Goal: Contribute content: Contribute content

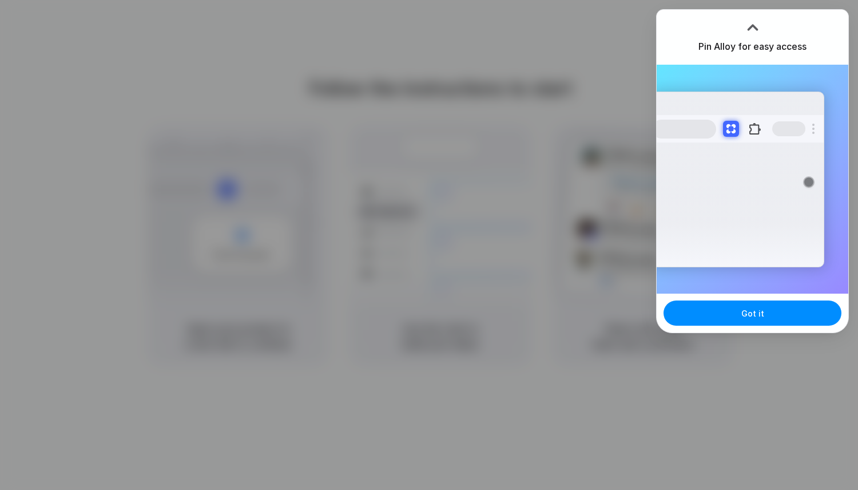
click at [781, 92] on div "Extensions Alloy · AI Prototyping for..." at bounding box center [738, 180] width 173 height 176
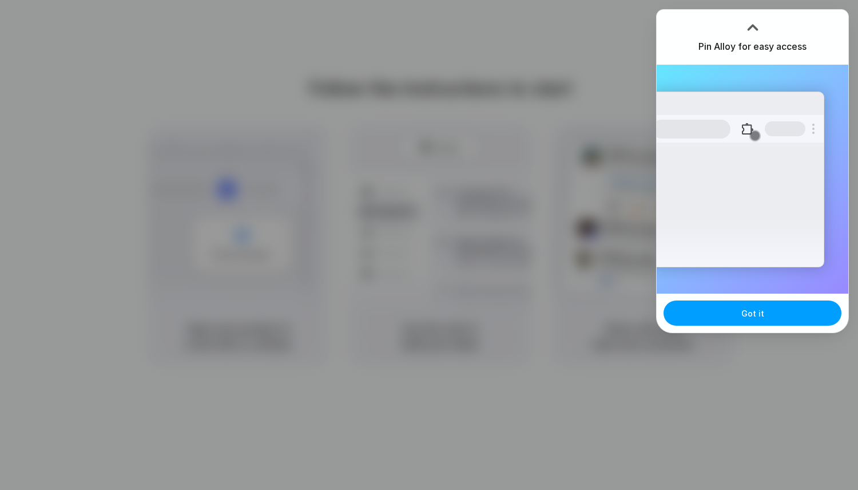
click at [770, 314] on button "Got it" at bounding box center [753, 312] width 178 height 25
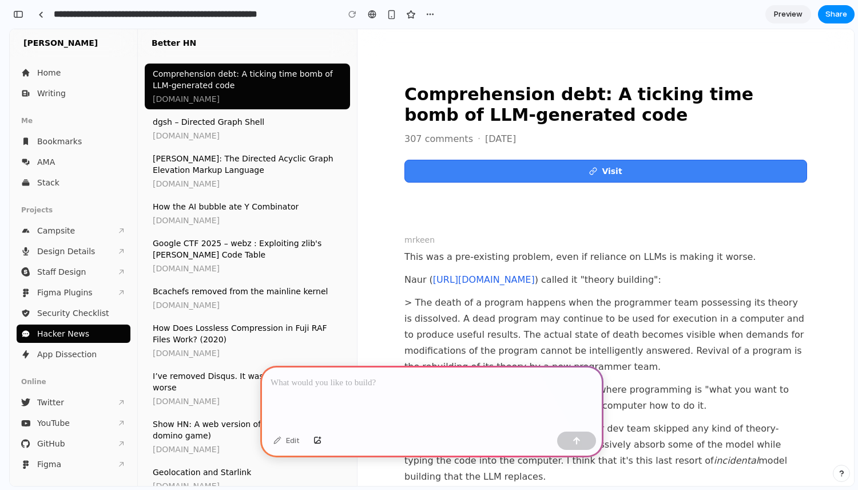
click at [337, 384] on p at bounding box center [432, 383] width 323 height 14
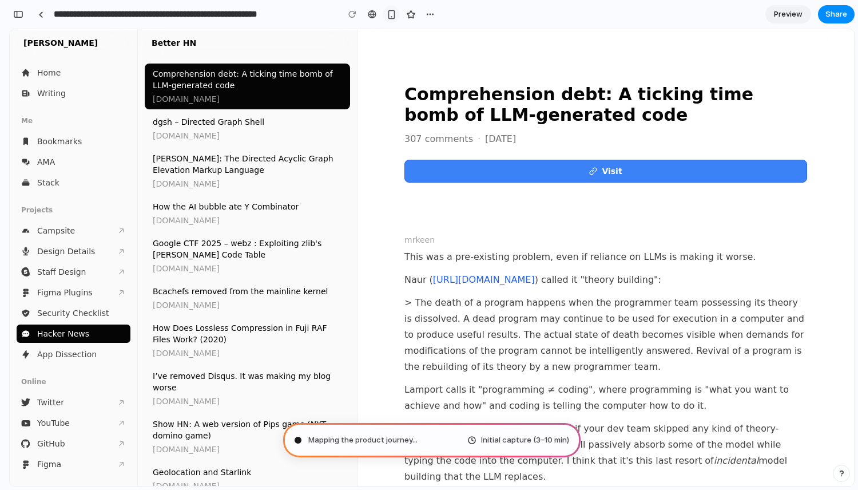
click at [391, 13] on div "button" at bounding box center [392, 15] width 10 height 10
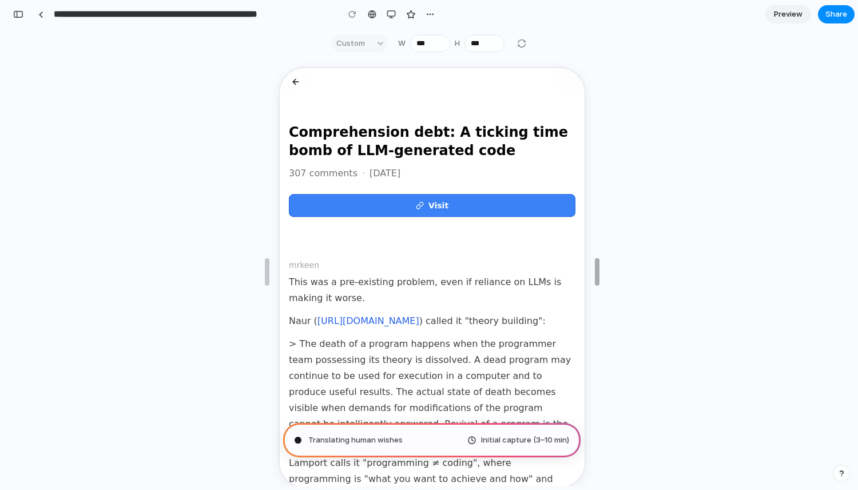
type input "***"
drag, startPoint x: 555, startPoint y: 268, endPoint x: 582, endPoint y: 247, distance: 34.2
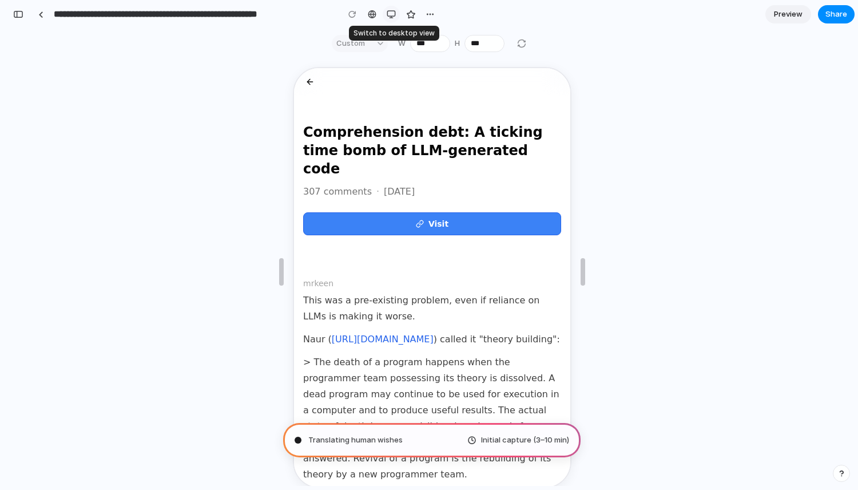
click at [387, 13] on div "button" at bounding box center [391, 14] width 9 height 9
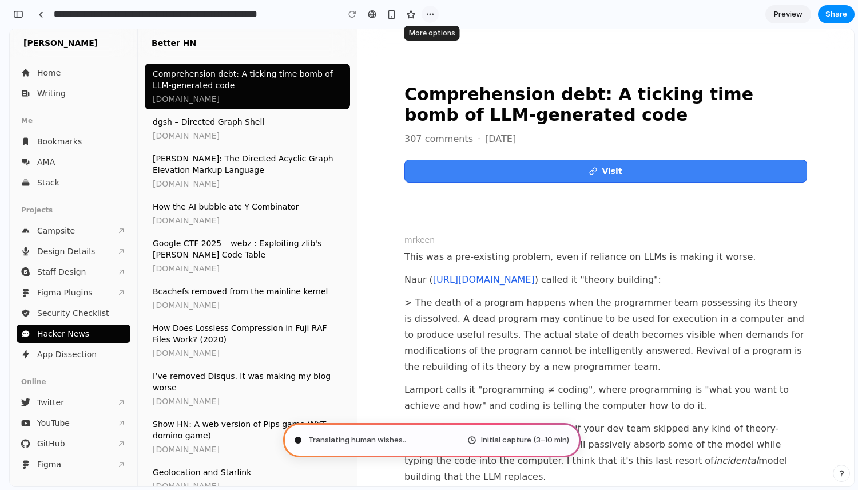
click at [427, 11] on div "button" at bounding box center [430, 14] width 9 height 9
click at [427, 11] on div "Duplicate Delete" at bounding box center [429, 245] width 858 height 490
type input "**********"
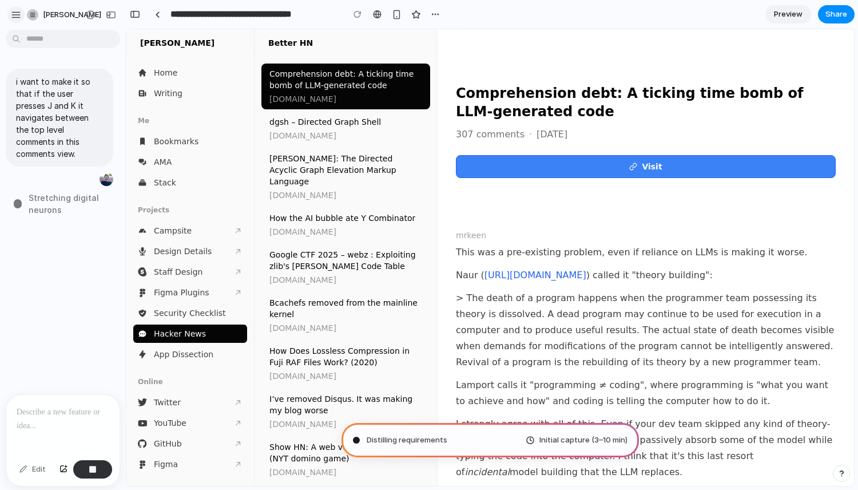
click at [21, 15] on div "[PERSON_NAME]" at bounding box center [42, 15] width 65 height 18
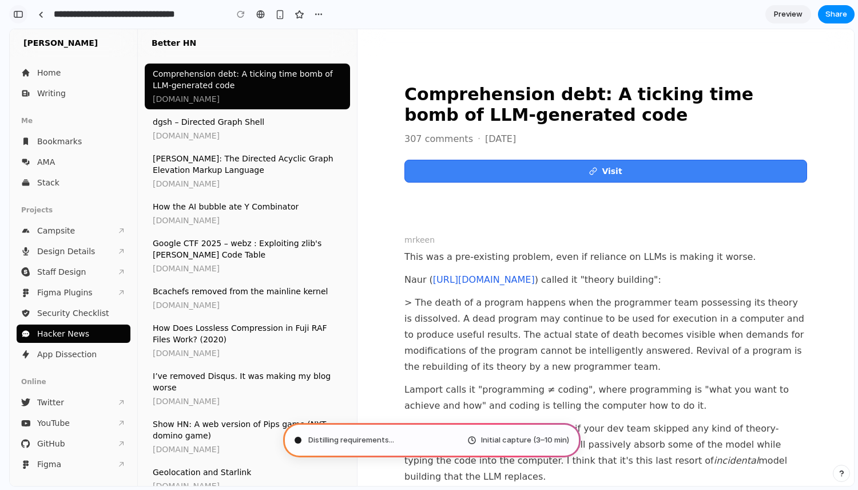
click at [19, 14] on div "button" at bounding box center [18, 14] width 10 height 8
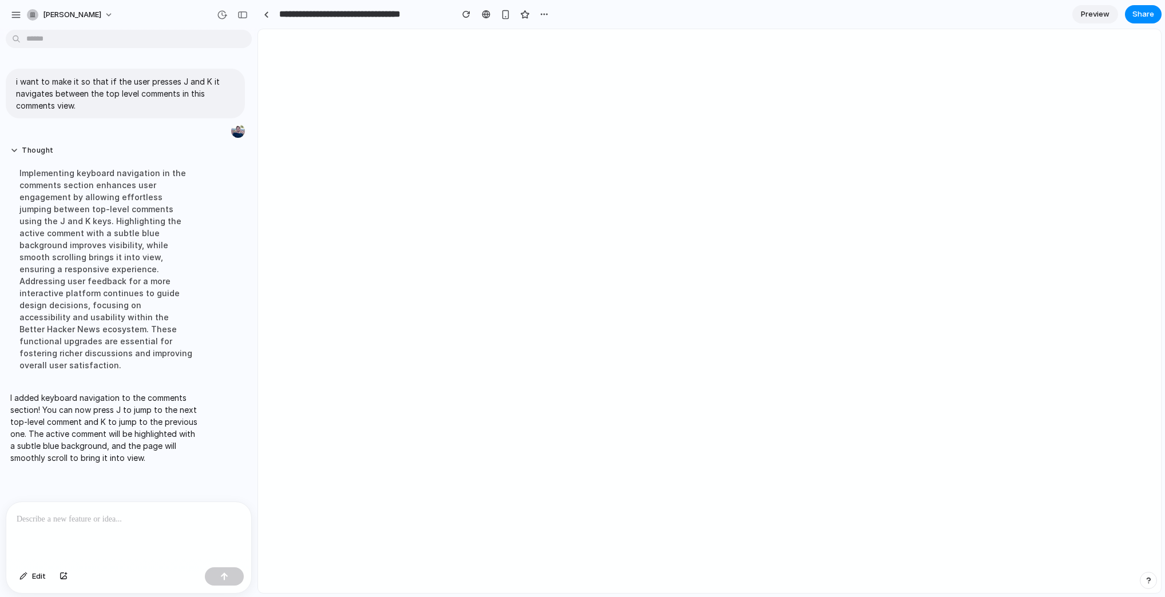
click at [858, 18] on span "Preview" at bounding box center [1095, 14] width 29 height 11
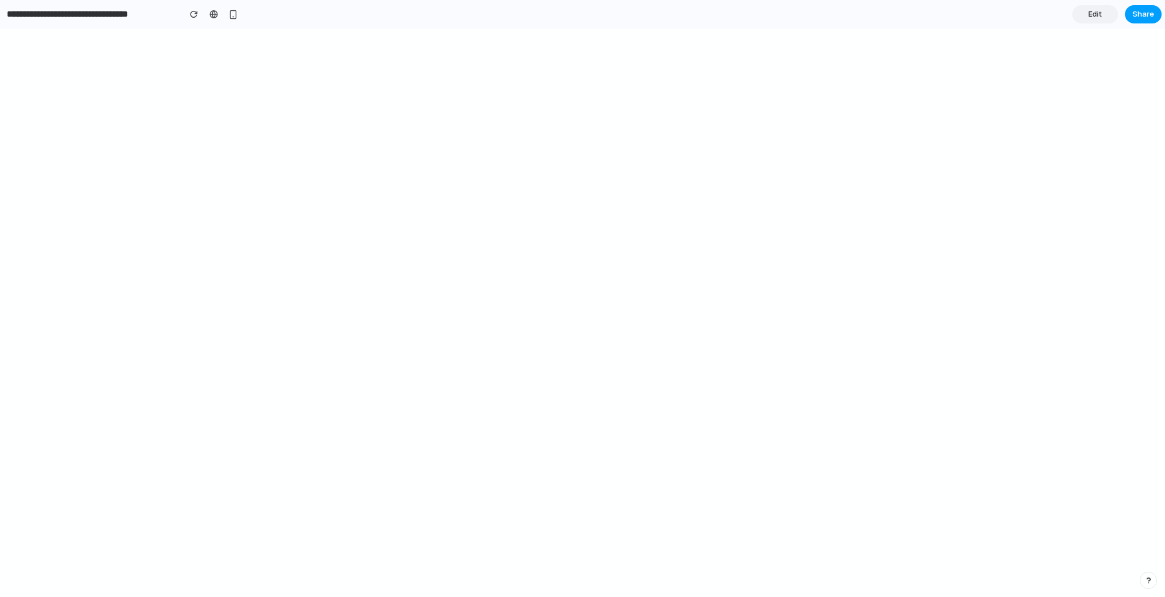
click at [858, 12] on span "Share" at bounding box center [1143, 14] width 22 height 11
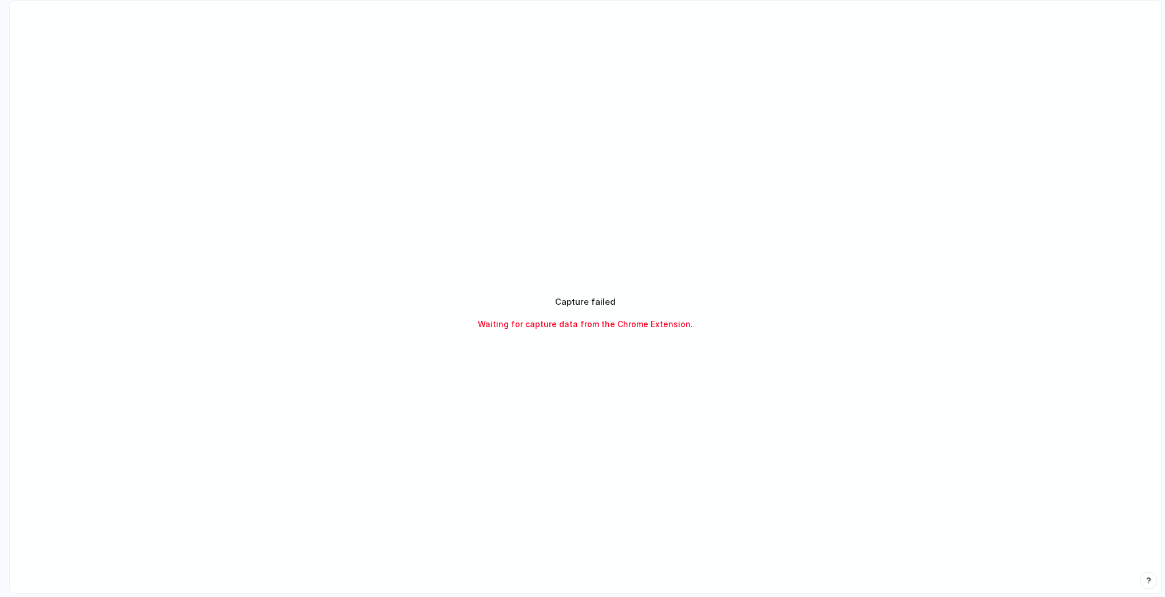
click at [461, 76] on div "Capture failed Waiting for capture data from the Chrome Extension." at bounding box center [585, 313] width 1151 height 625
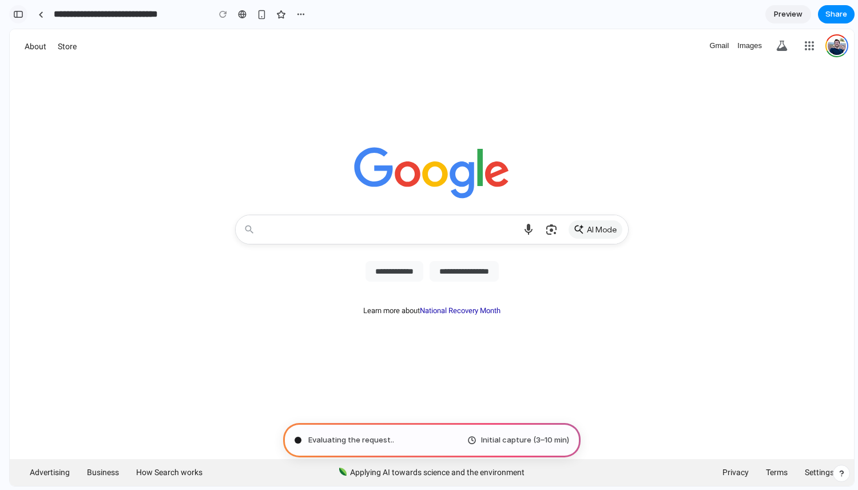
click at [22, 13] on div "button" at bounding box center [18, 14] width 10 height 8
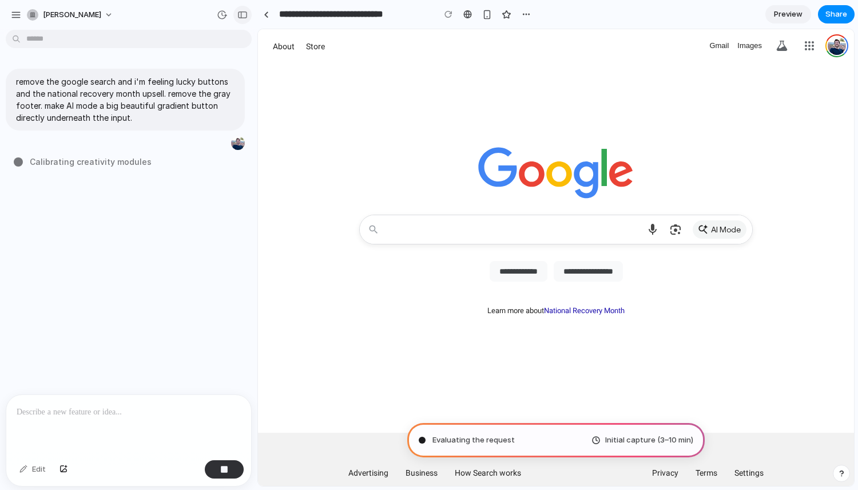
click at [241, 7] on button "button" at bounding box center [242, 15] width 18 height 18
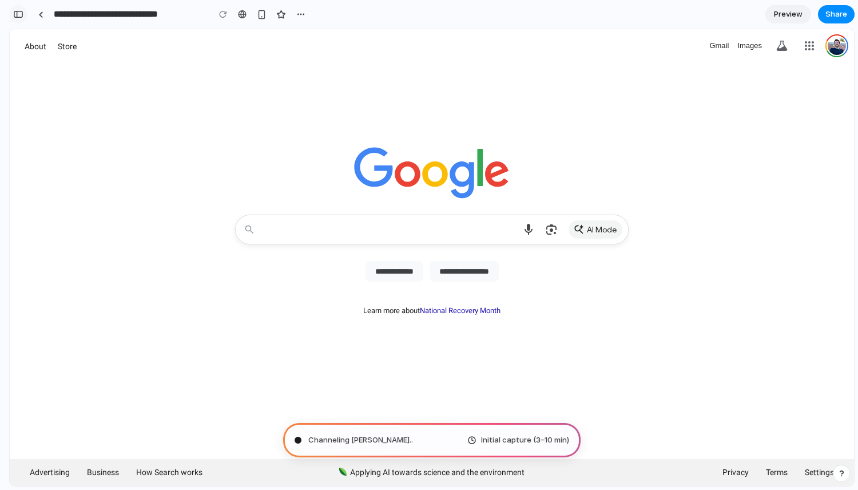
click at [18, 12] on div "button" at bounding box center [18, 14] width 10 height 8
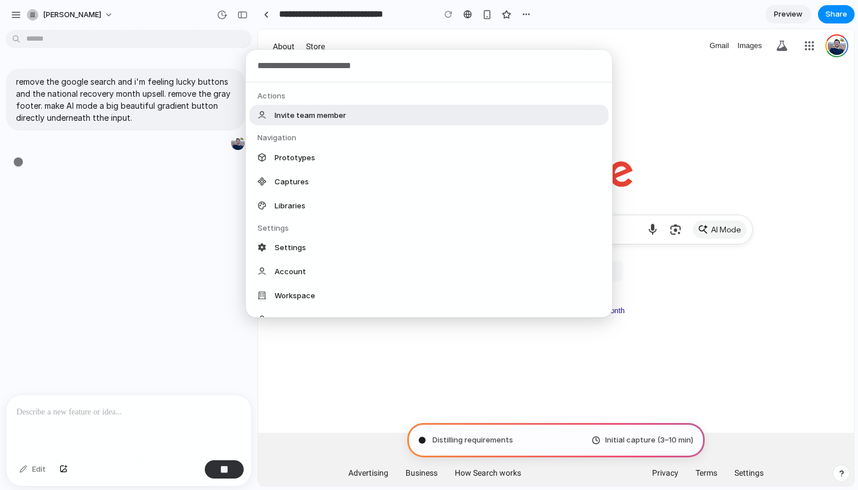
click at [98, 37] on body "**********" at bounding box center [429, 245] width 858 height 490
click at [98, 37] on div "Actions Invite team member Navigation Prototypes Captures Libraries Settings Se…" at bounding box center [429, 245] width 858 height 490
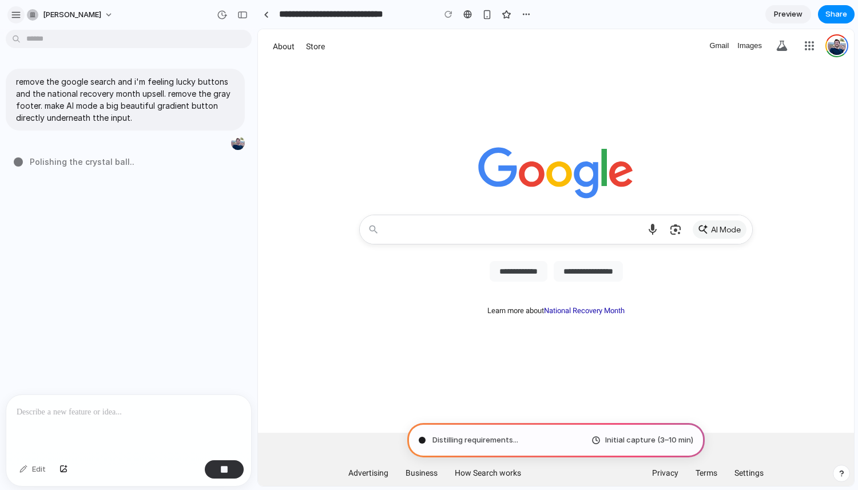
click at [18, 17] on div "button" at bounding box center [16, 15] width 10 height 10
click at [180, 22] on div "[PERSON_NAME]" at bounding box center [128, 13] width 257 height 27
click at [228, 14] on button "button" at bounding box center [222, 15] width 18 height 18
click at [220, 12] on div "No version history yet" at bounding box center [429, 245] width 858 height 490
click at [17, 16] on div "button" at bounding box center [16, 15] width 10 height 10
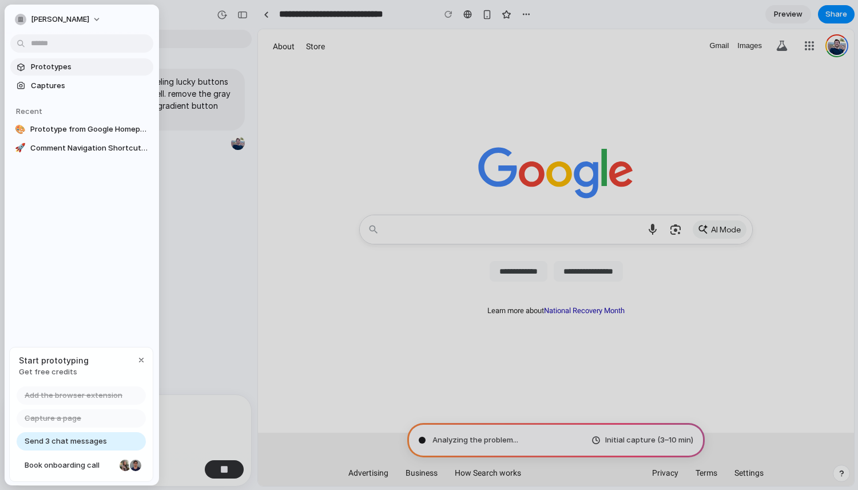
click at [64, 65] on span "Prototypes" at bounding box center [90, 66] width 118 height 11
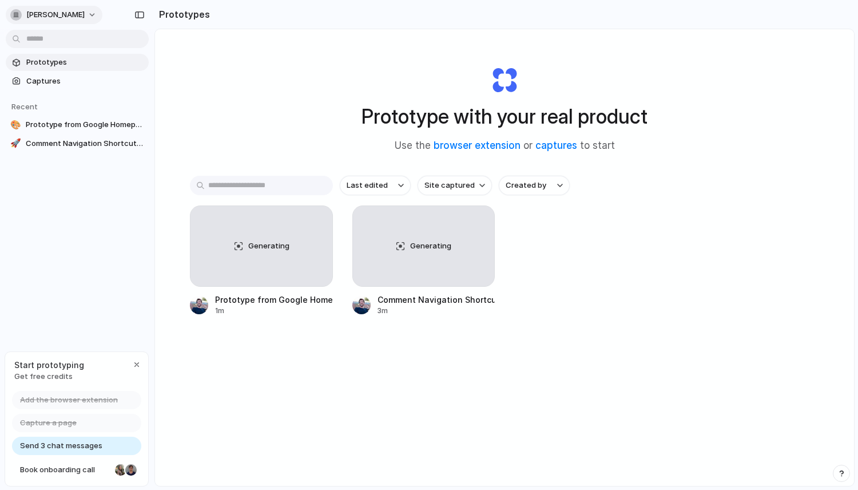
click at [62, 14] on span "[PERSON_NAME]" at bounding box center [55, 14] width 58 height 11
click at [62, 14] on div "Settings Invite members Change theme Sign out" at bounding box center [429, 245] width 858 height 490
click at [37, 87] on link "Captures" at bounding box center [77, 81] width 143 height 17
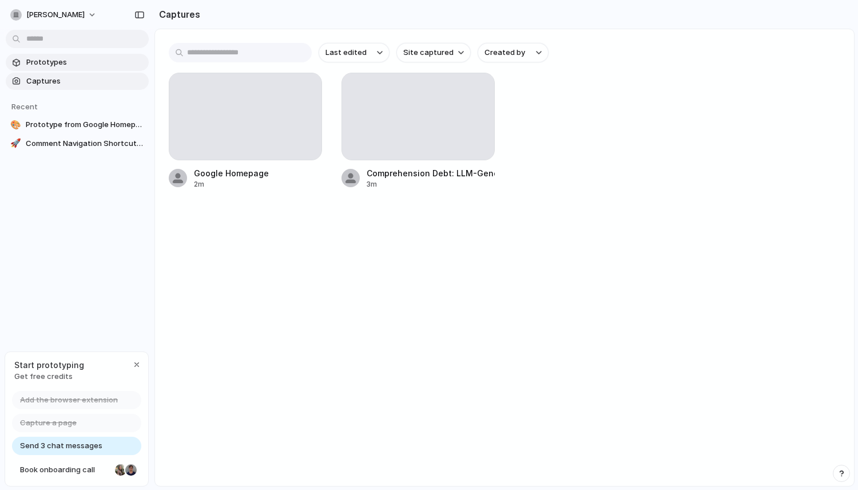
click at [39, 62] on span "Prototypes" at bounding box center [85, 62] width 118 height 11
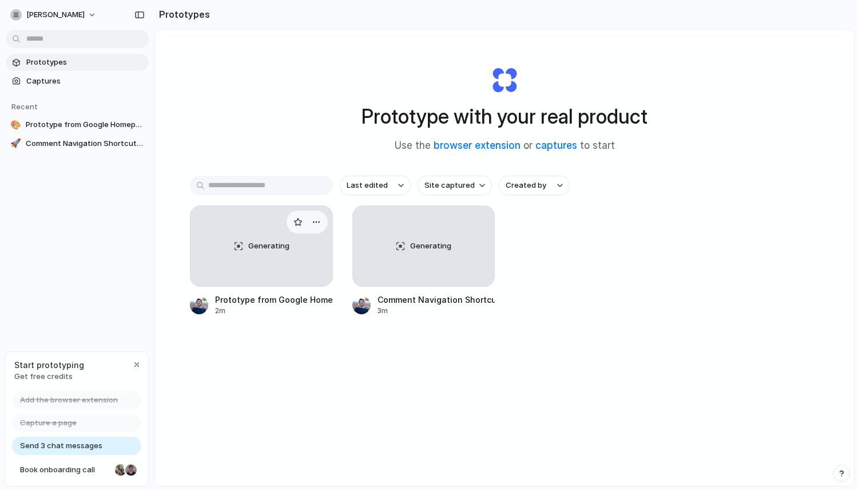
click at [287, 267] on div "Generating" at bounding box center [262, 246] width 142 height 80
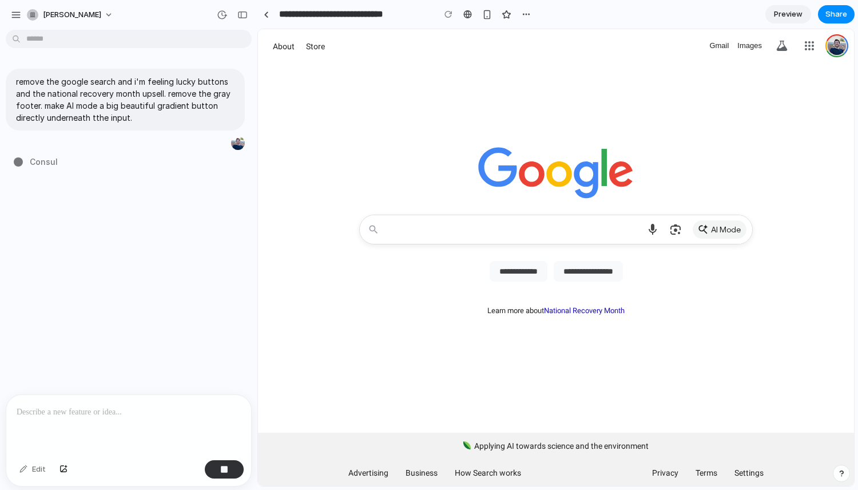
click at [839, 46] on link "Google Account: Brian Lovin \a(briandlovin@gmail.com)" at bounding box center [837, 45] width 23 height 23
click at [753, 43] on link "Images" at bounding box center [749, 46] width 25 height 14
click at [711, 41] on link "Gmail" at bounding box center [718, 46] width 19 height 14
click at [807, 42] on link "Google apps" at bounding box center [809, 45] width 23 height 23
click at [406, 232] on textarea "Search" at bounding box center [513, 229] width 252 height 29
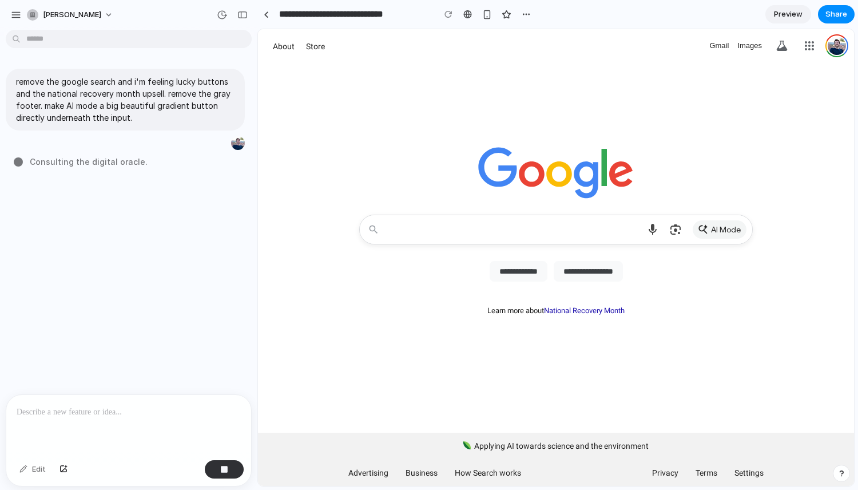
click at [367, 168] on div at bounding box center [556, 132] width 596 height 136
drag, startPoint x: 49, startPoint y: 160, endPoint x: 126, endPoint y: 160, distance: 77.8
click at [122, 160] on div "Calculating user delight ." at bounding box center [132, 162] width 237 height 12
click at [126, 160] on div "Calculating user delight ." at bounding box center [132, 162] width 237 height 12
click at [783, 13] on span "Preview" at bounding box center [788, 14] width 29 height 11
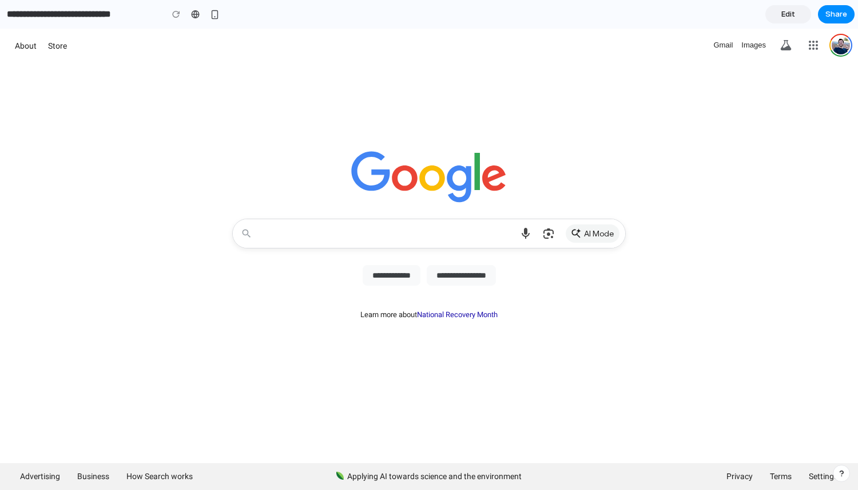
click at [783, 13] on span "Edit" at bounding box center [789, 14] width 14 height 11
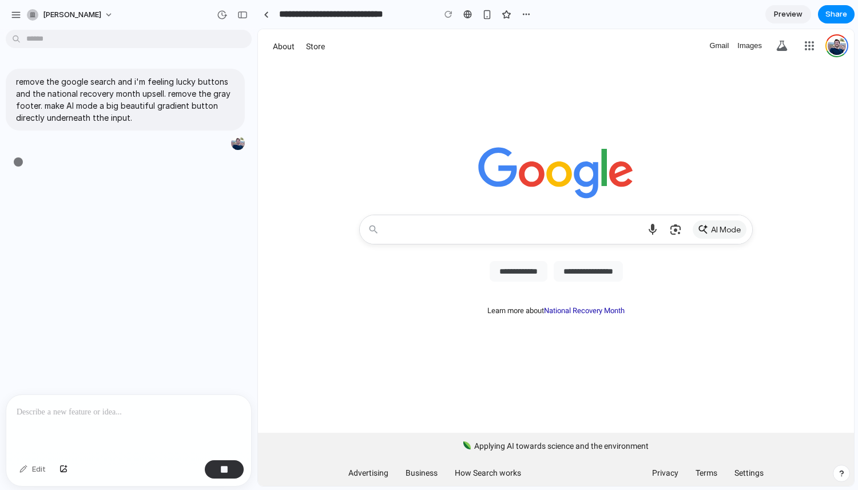
click at [783, 13] on span "Preview" at bounding box center [788, 14] width 29 height 11
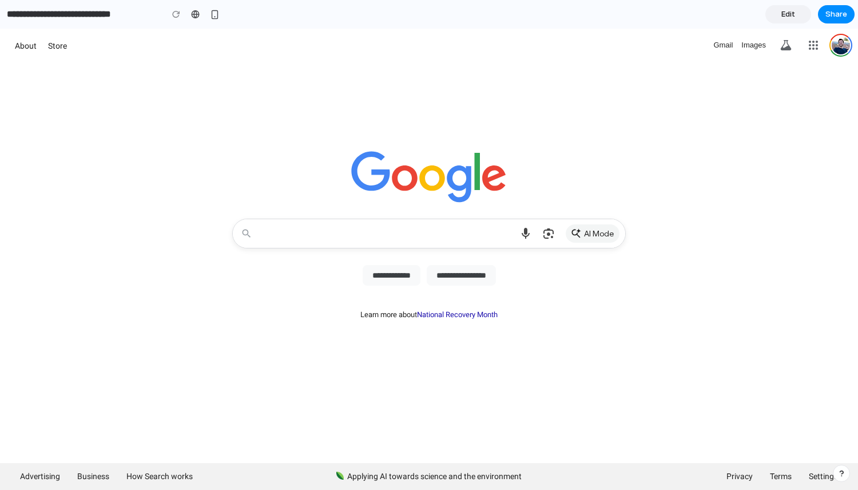
click at [783, 13] on span "Edit" at bounding box center [789, 14] width 14 height 11
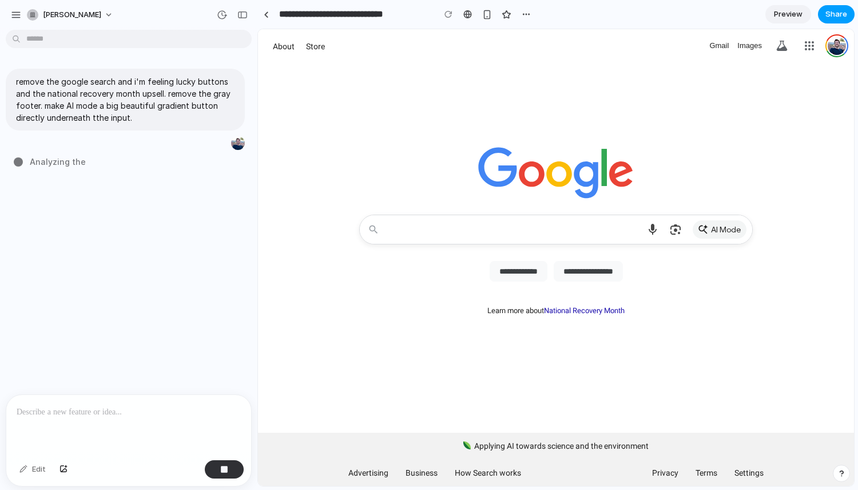
click at [828, 16] on span "Share" at bounding box center [837, 14] width 22 height 11
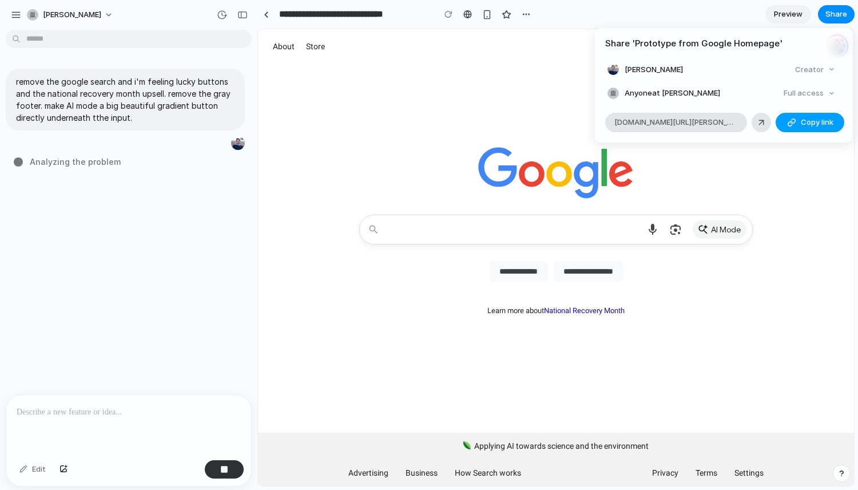
click at [803, 131] on button "Copy link" at bounding box center [810, 122] width 69 height 19
click at [832, 21] on div "Share ' Prototype from Google Homepage ' Brian Lovin Creator Anyone at Brian-lo…" at bounding box center [429, 245] width 858 height 490
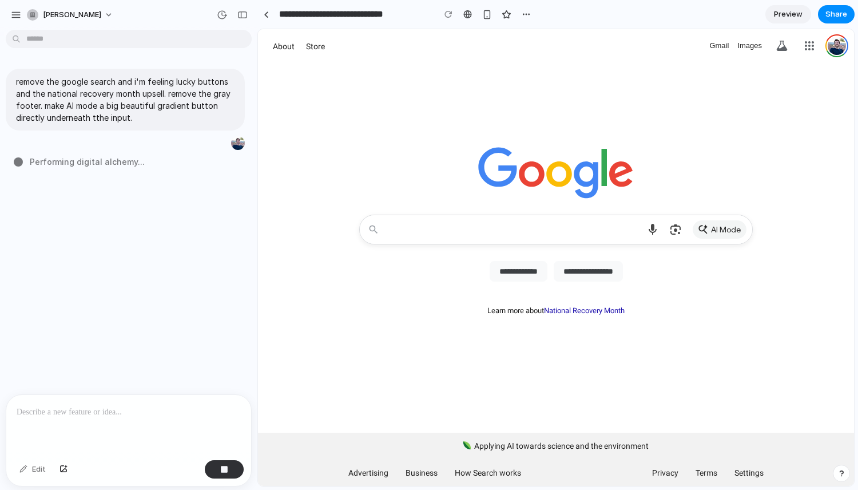
type input "**********"
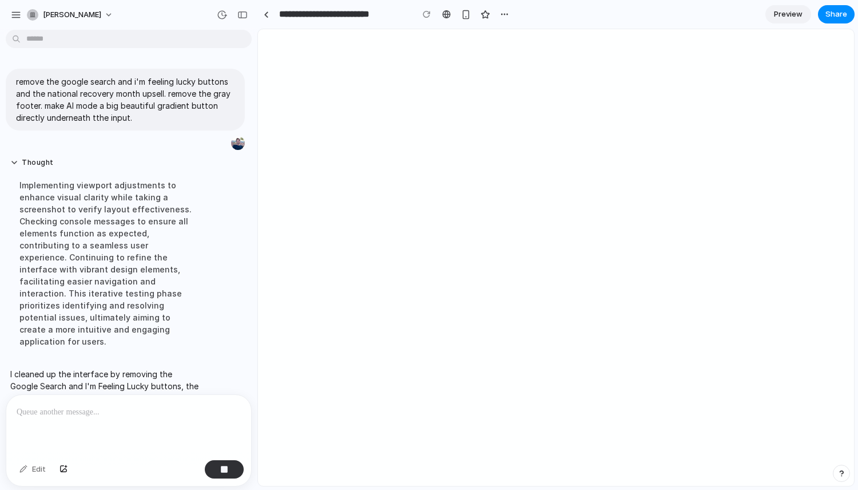
scroll to position [46, 0]
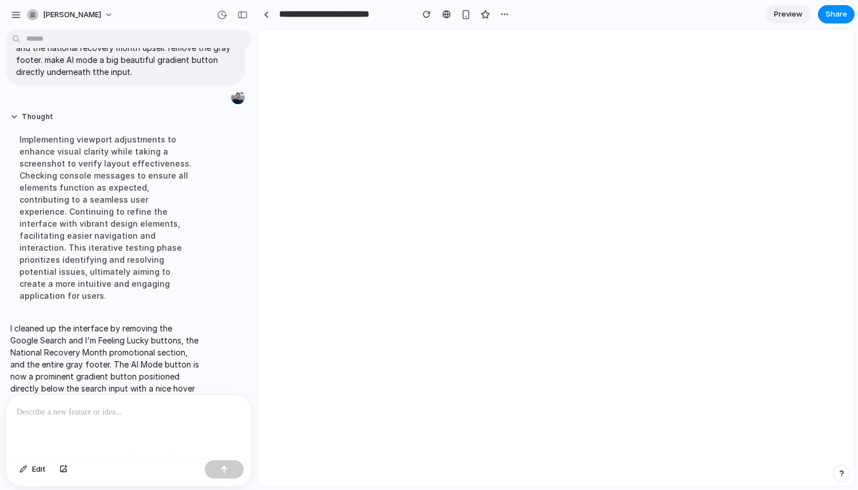
click at [106, 429] on div at bounding box center [128, 425] width 245 height 61
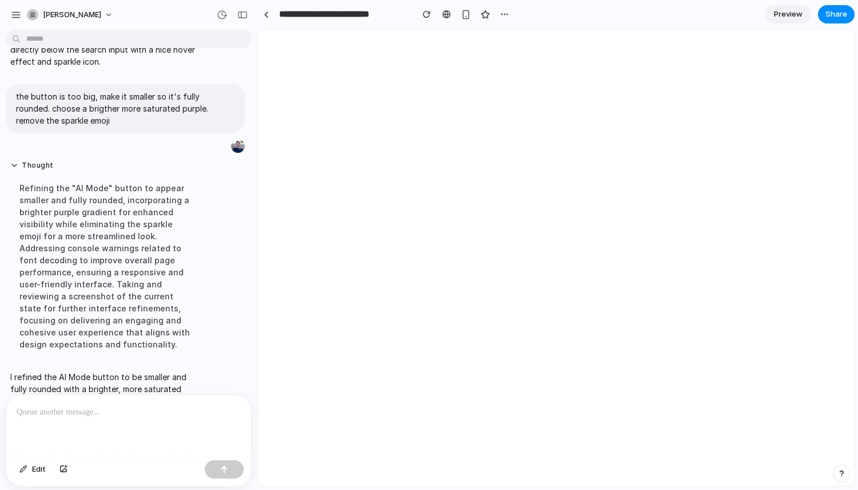
scroll to position [234, 0]
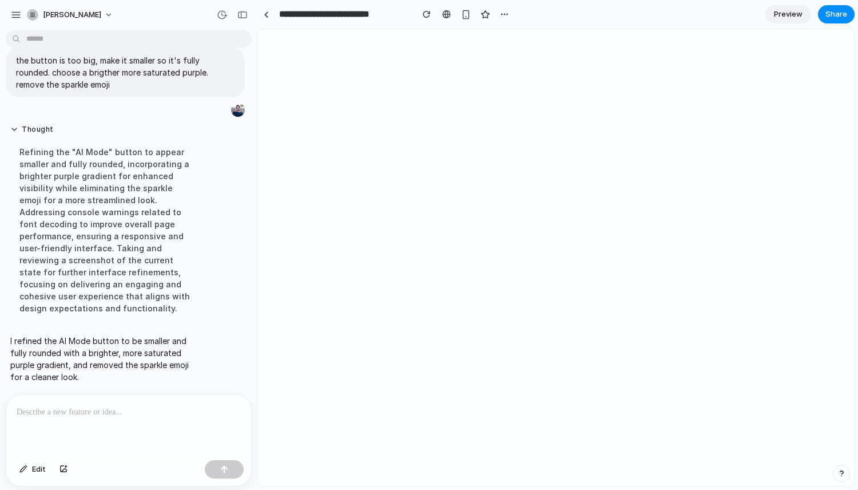
click at [109, 413] on p at bounding box center [129, 412] width 224 height 14
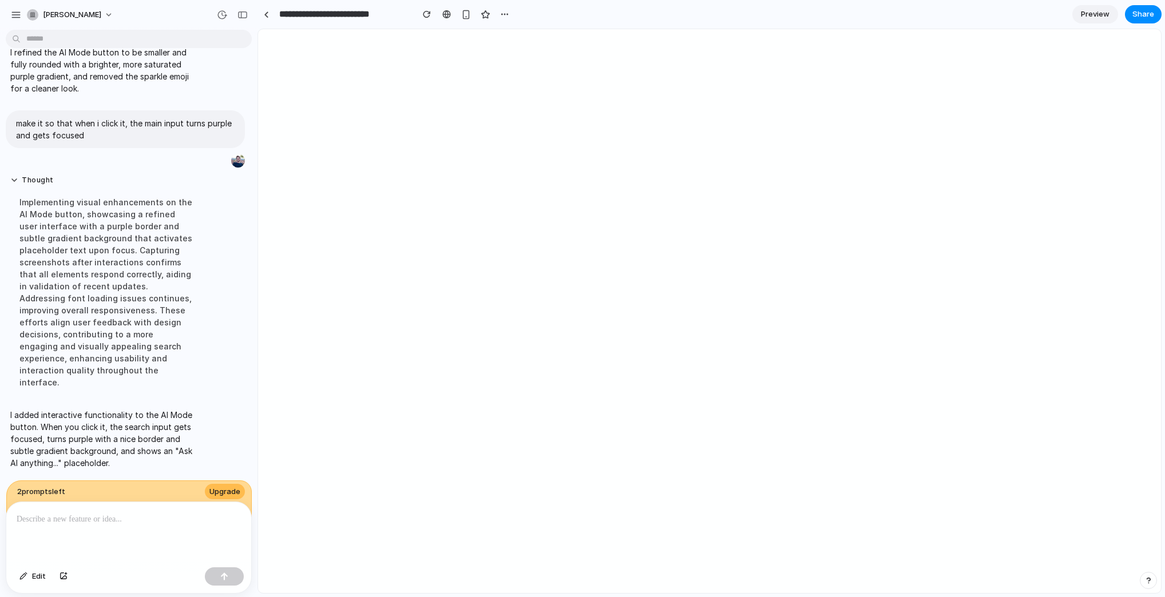
scroll to position [334, 0]
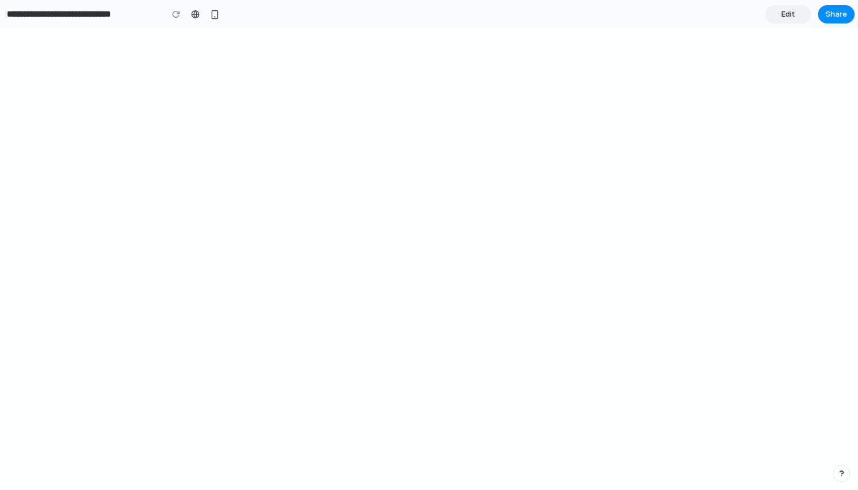
type input "**********"
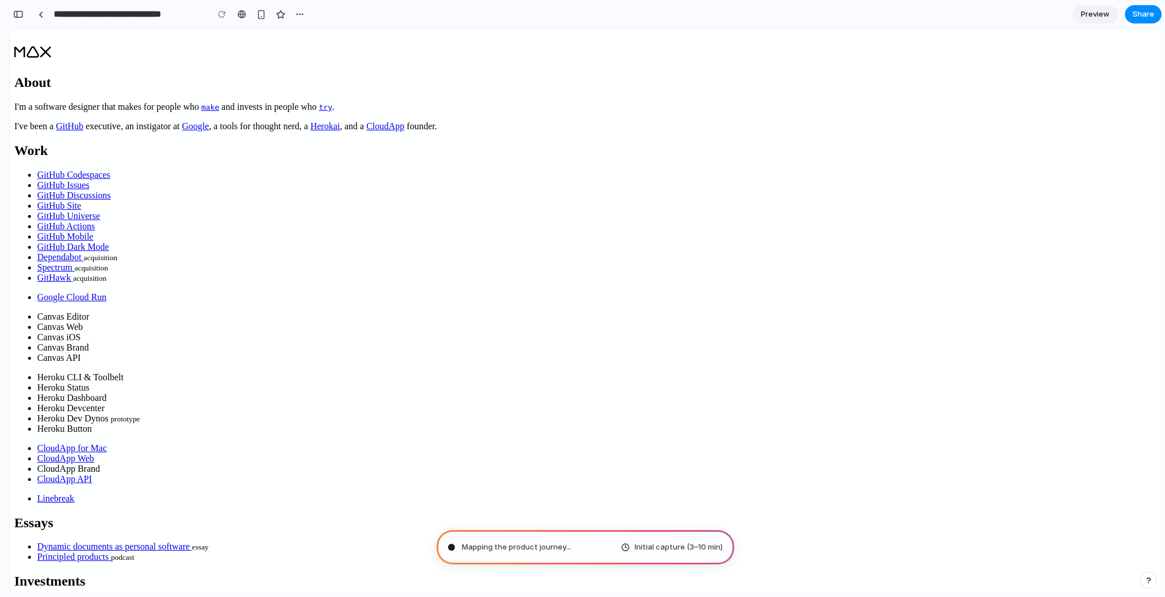
type input "**********"
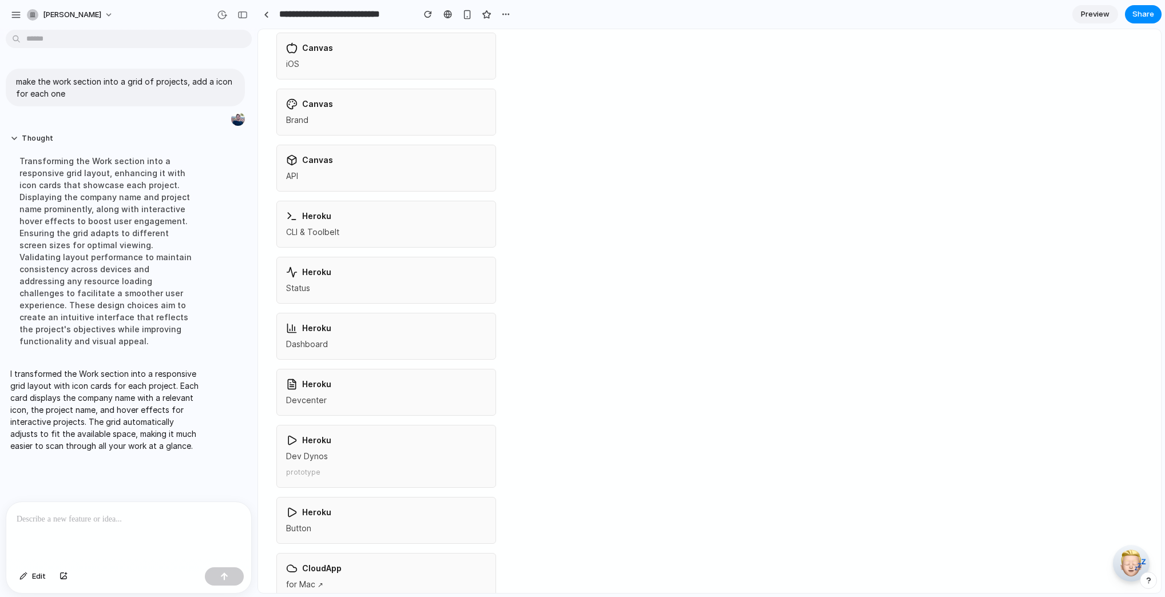
scroll to position [1501, 0]
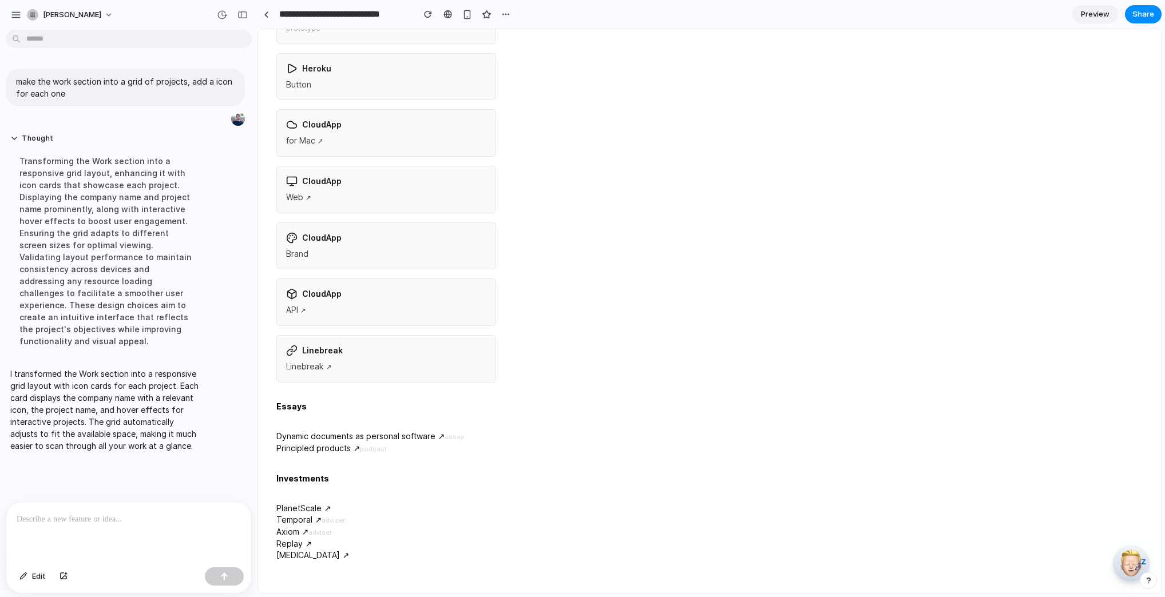
click at [72, 519] on p at bounding box center [129, 520] width 224 height 14
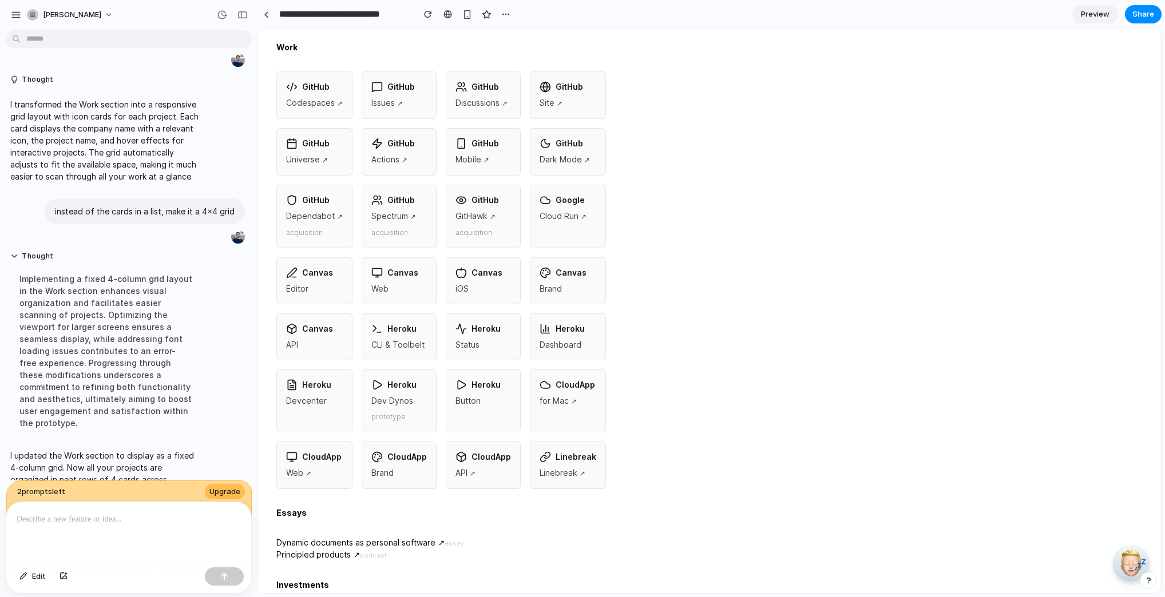
scroll to position [0, 0]
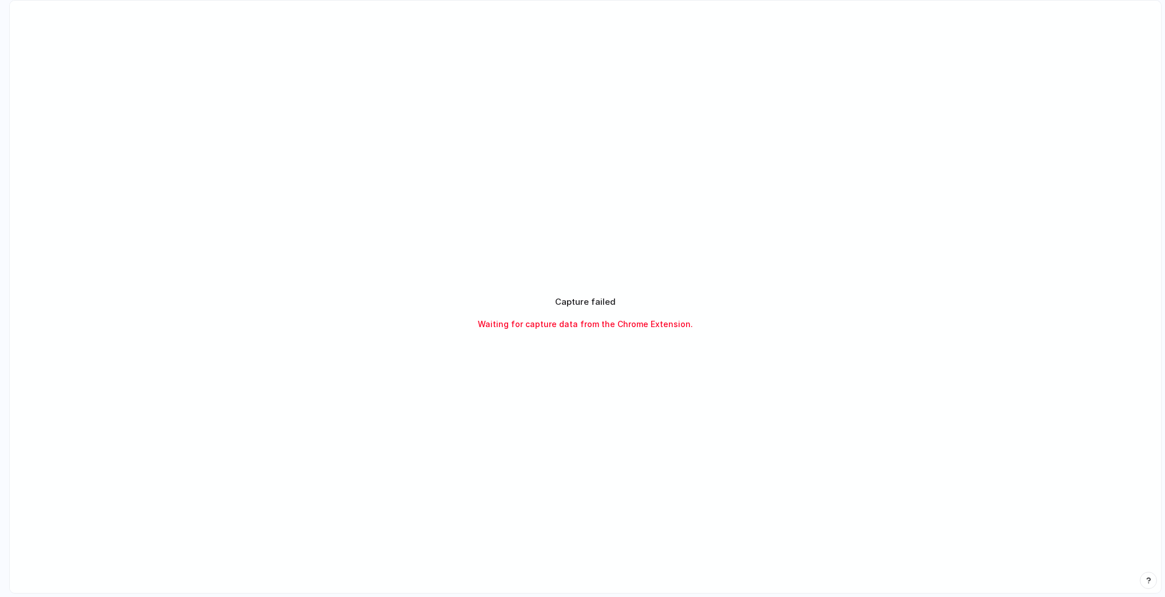
click at [891, 65] on div "Capture failed Waiting for capture data from the Chrome Extension." at bounding box center [585, 313] width 1151 height 625
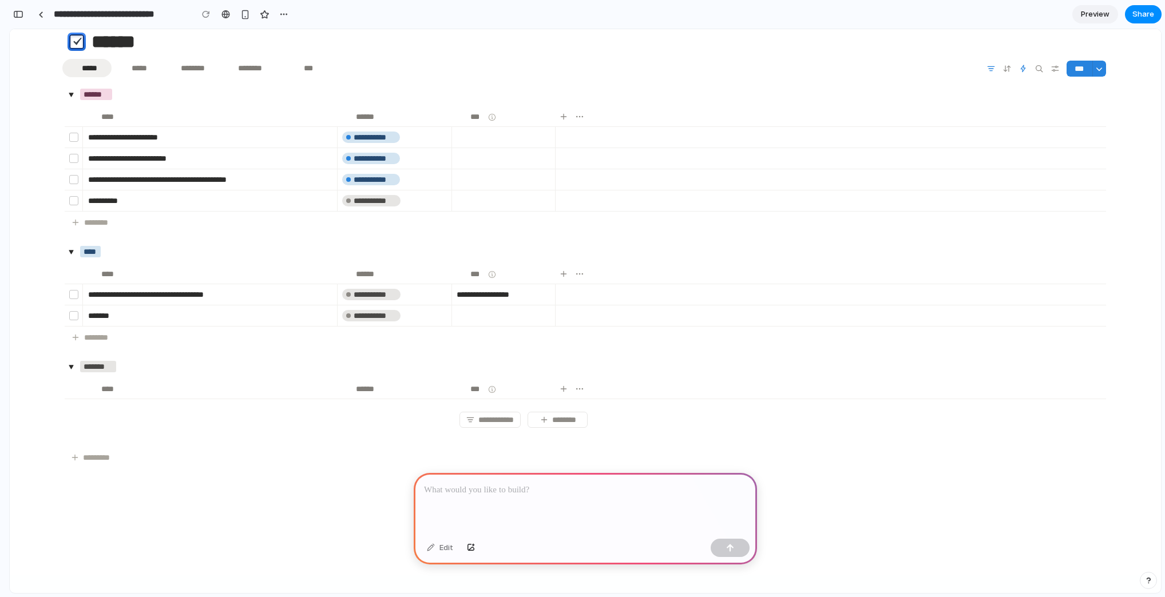
click at [505, 501] on div at bounding box center [585, 503] width 343 height 61
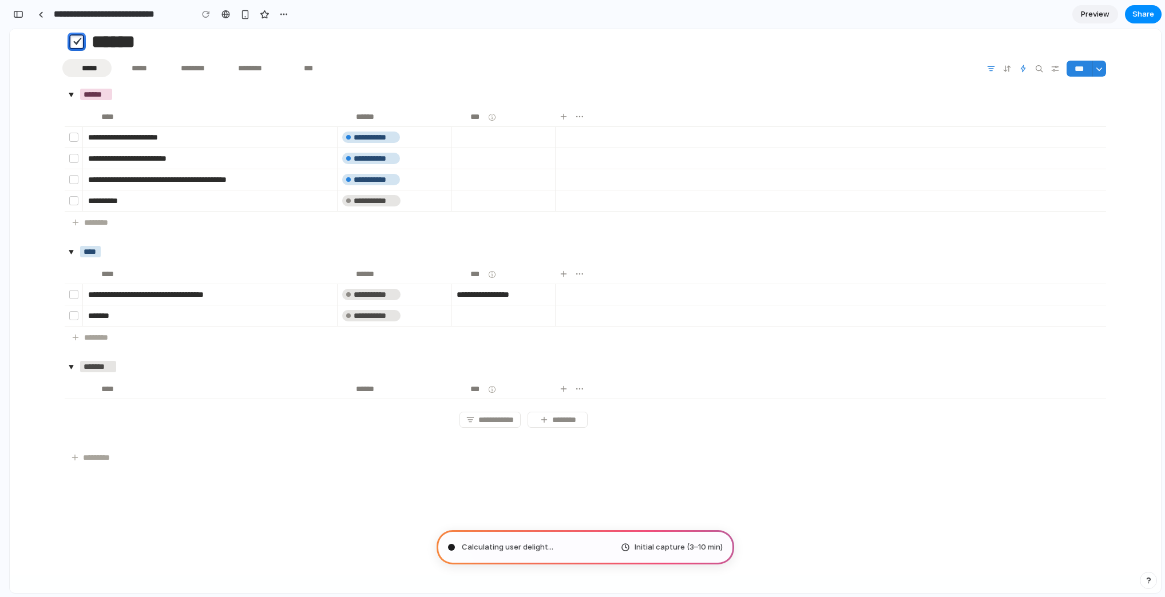
type input "**********"
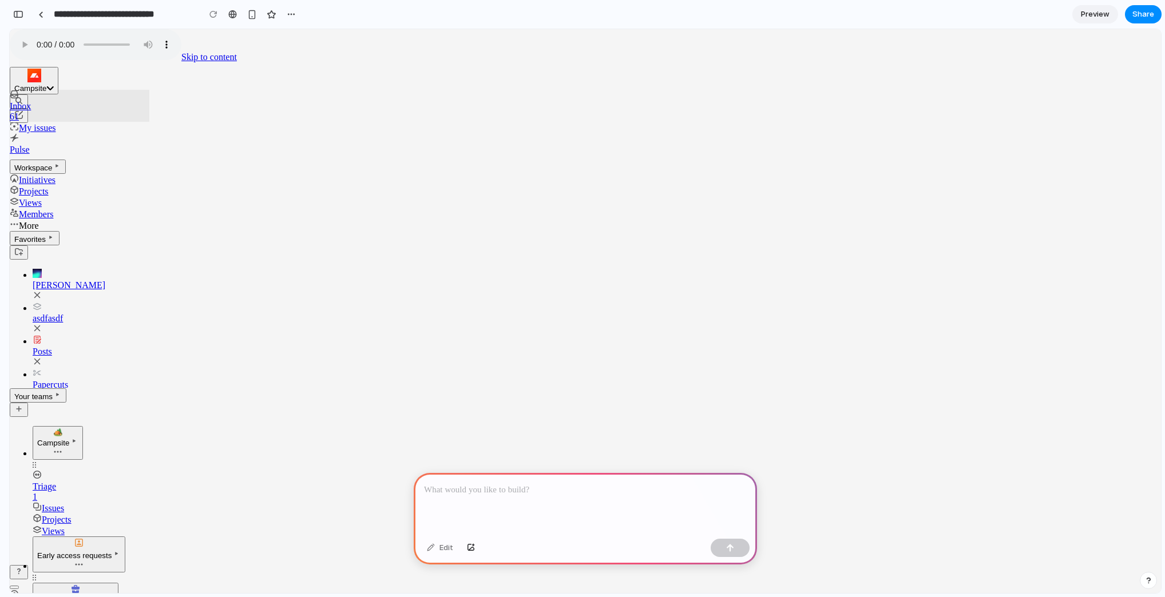
click at [568, 492] on div at bounding box center [585, 503] width 343 height 61
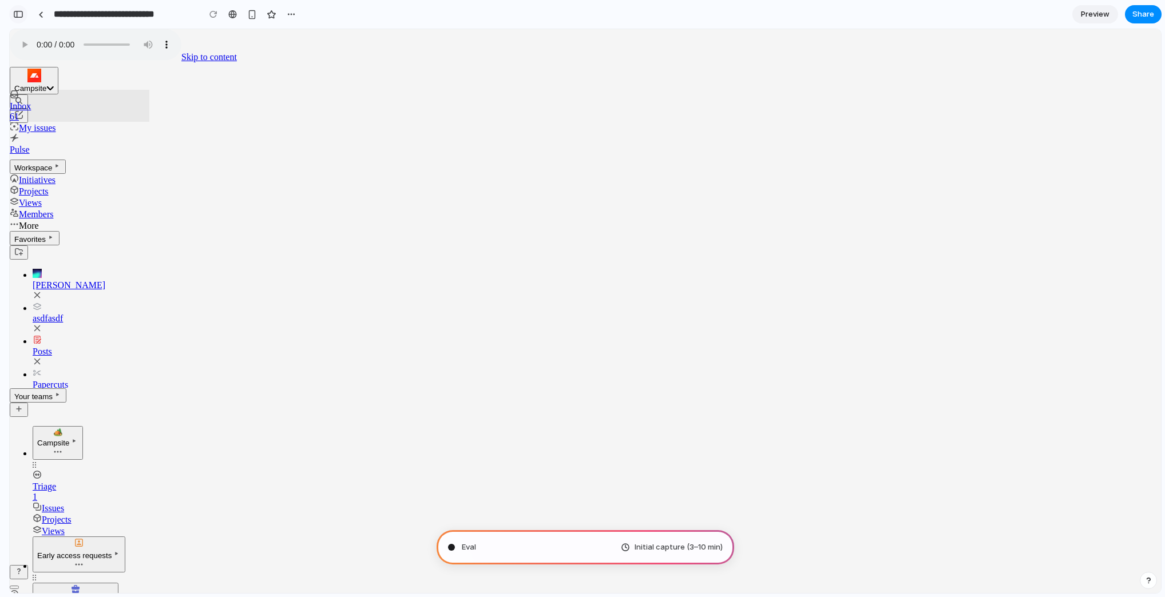
click at [21, 14] on div "button" at bounding box center [18, 14] width 10 height 8
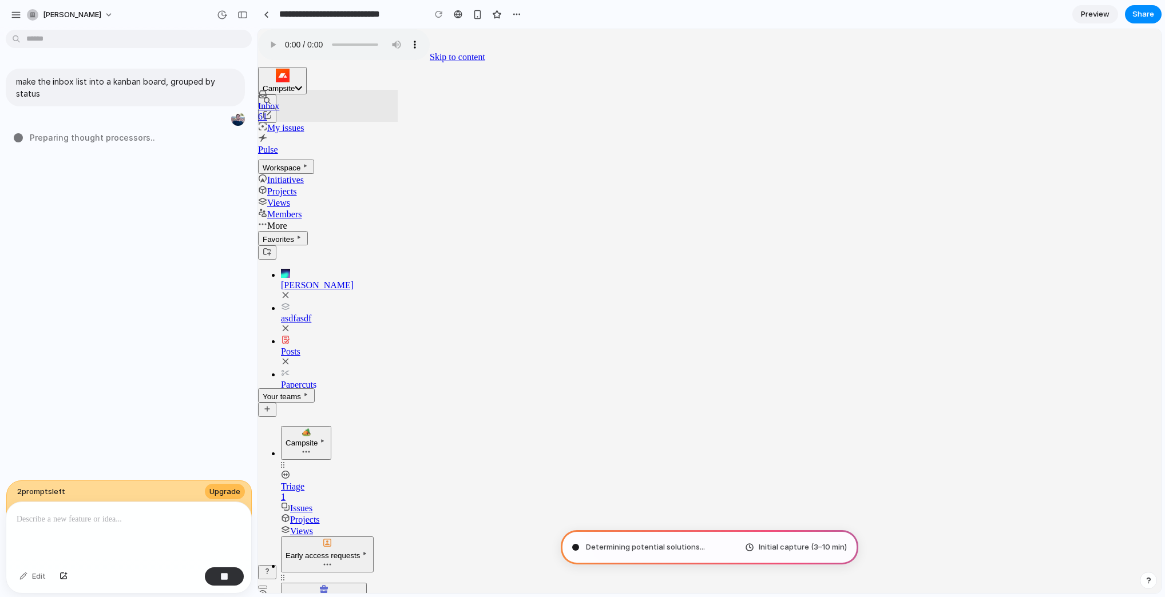
type input "**********"
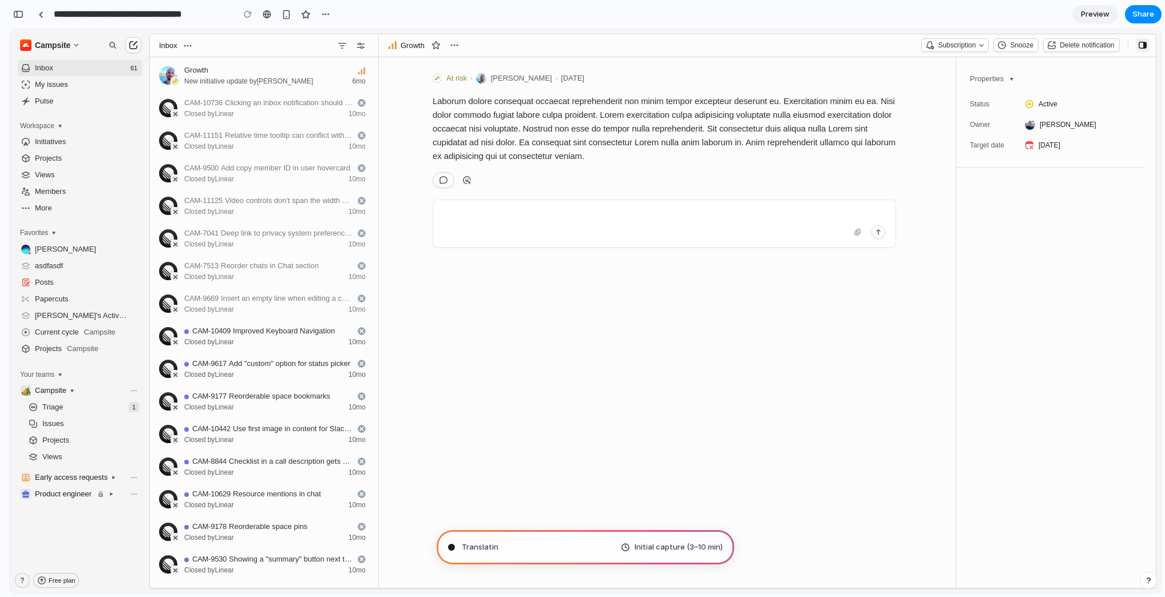
scroll to position [313, 0]
click at [23, 14] on button "button" at bounding box center [18, 14] width 18 height 18
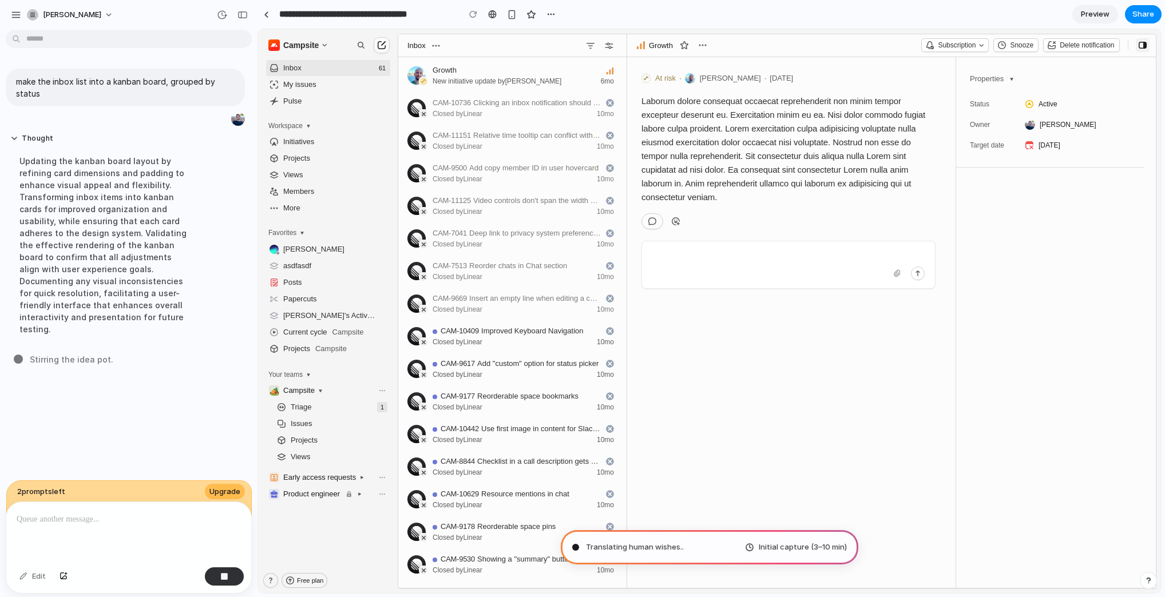
click at [96, 270] on div "Updating the kanban board layout by refining card dimensions and padding to enh…" at bounding box center [105, 245] width 191 height 194
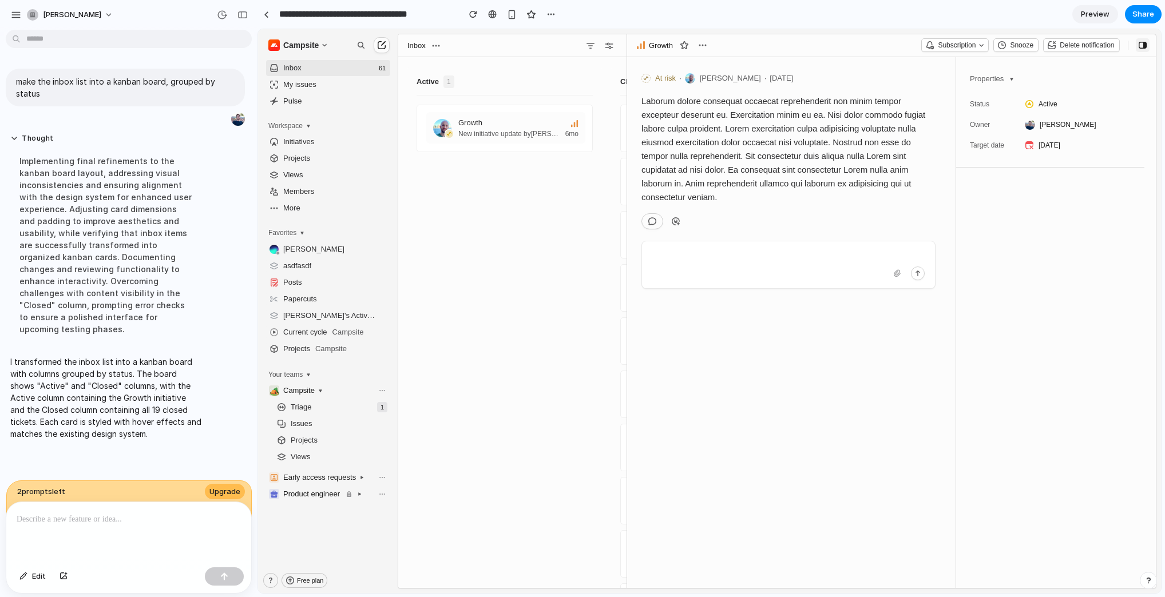
click at [545, 261] on div "Active 1 Growth New initiative update by [PERSON_NAME] 6mo Closed 19 CAM-10736 …" at bounding box center [512, 339] width 228 height 565
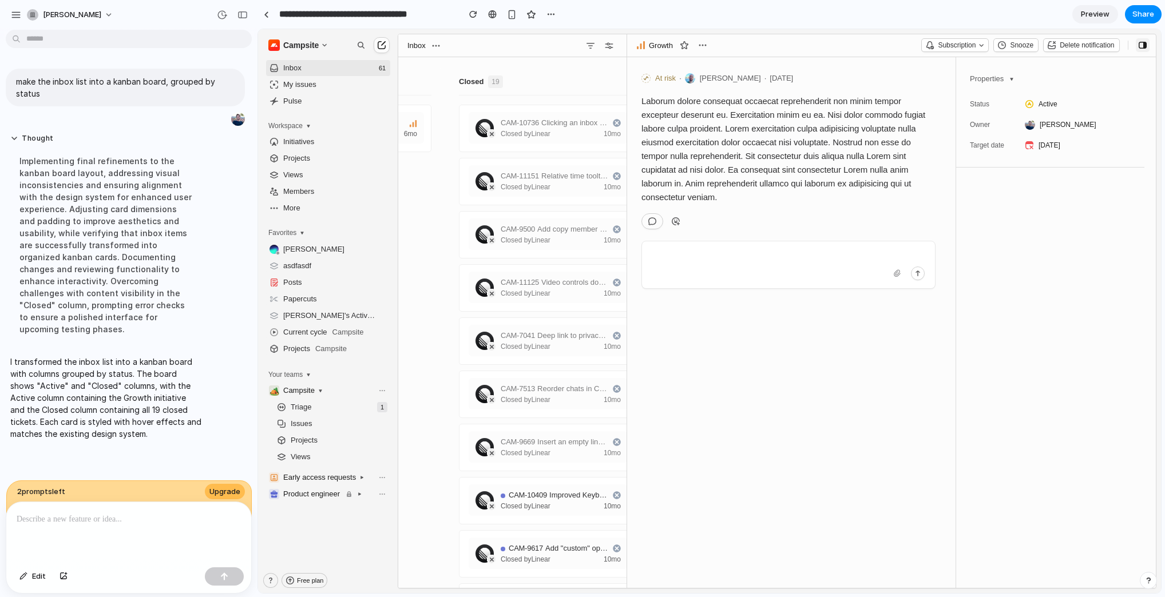
scroll to position [0, 188]
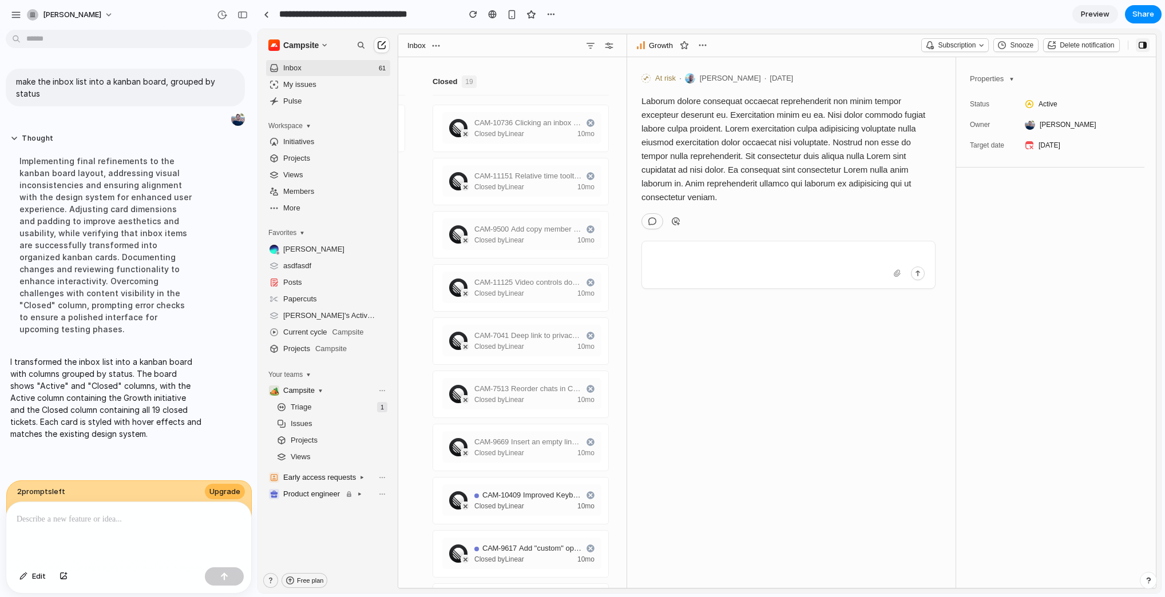
click at [81, 517] on p at bounding box center [129, 520] width 224 height 14
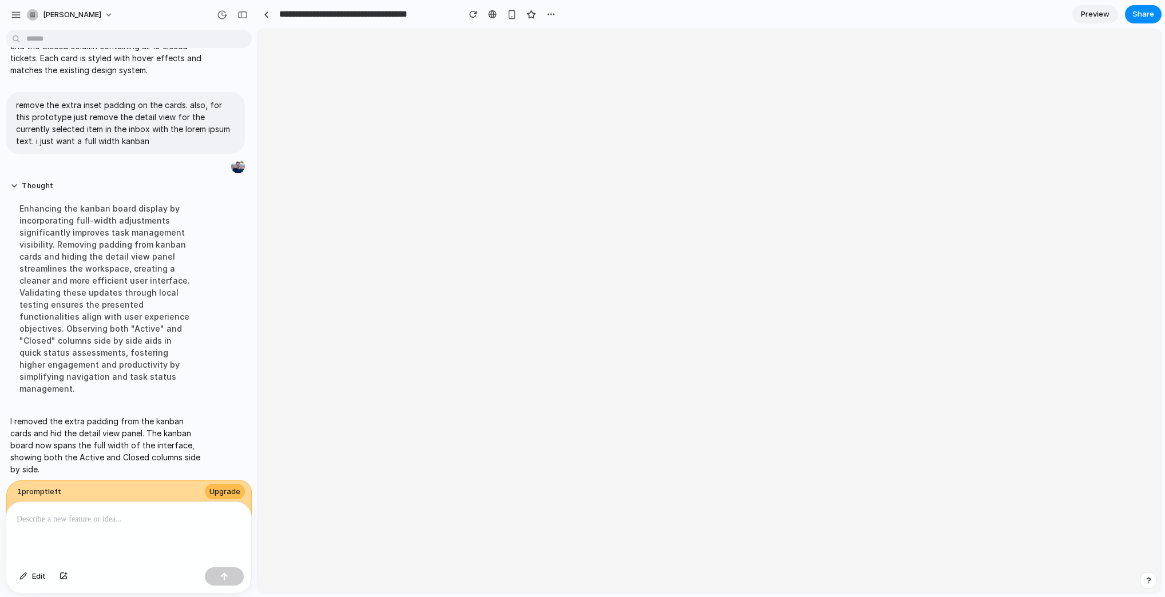
scroll to position [0, 0]
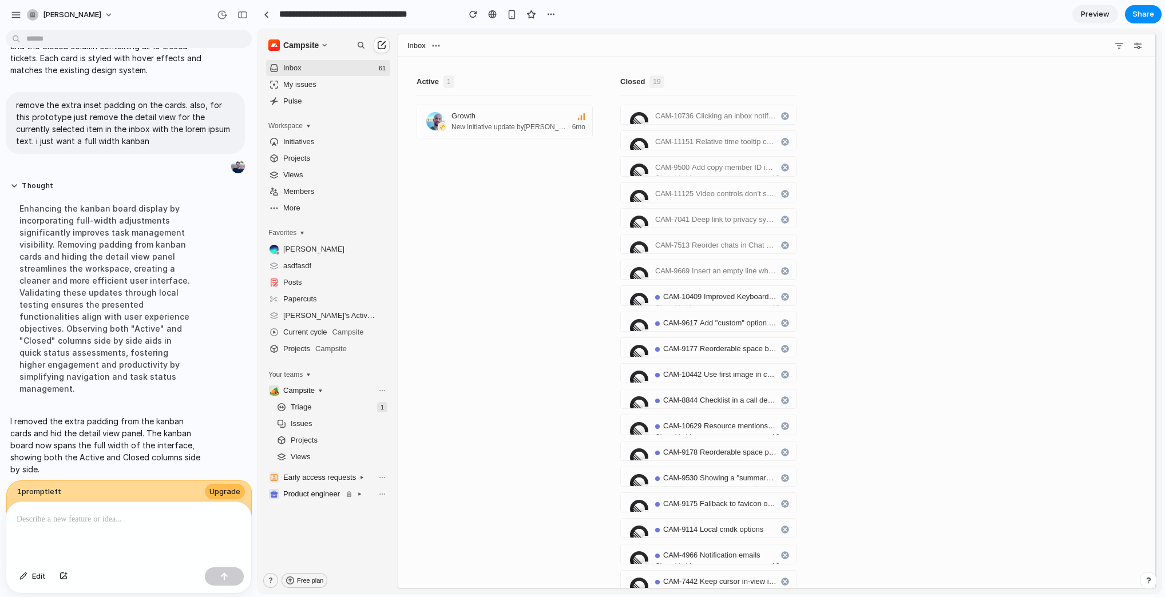
drag, startPoint x: 645, startPoint y: 190, endPoint x: 514, endPoint y: 124, distance: 146.6
click at [524, 149] on div "Active 1 Growth New initiative update by [PERSON_NAME] 6mo Closed 19 CAM-10736 …" at bounding box center [776, 339] width 757 height 565
drag, startPoint x: 514, startPoint y: 121, endPoint x: 729, endPoint y: 152, distance: 216.8
click at [729, 152] on div "Active 1 Growth New initiative update by [PERSON_NAME] 6mo Closed 19 CAM-10736 …" at bounding box center [776, 339] width 757 height 565
click at [81, 515] on p at bounding box center [127, 520] width 220 height 14
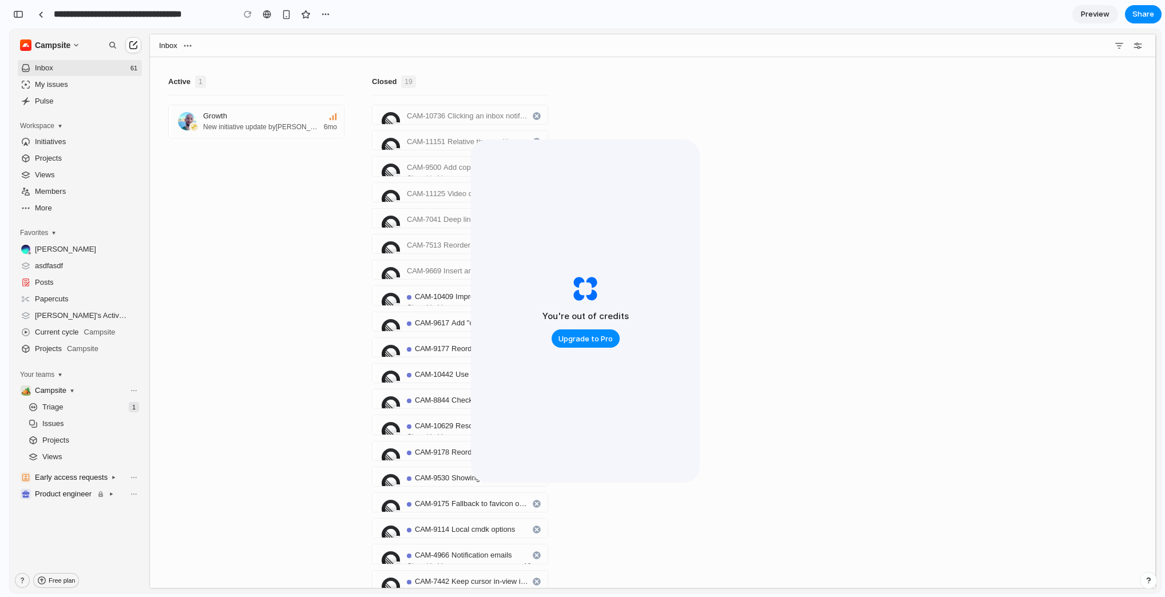
scroll to position [1088, 0]
click at [585, 263] on div "You're out of credits Upgrade to Pro" at bounding box center [585, 311] width 229 height 343
click at [368, 187] on div "Closed 19 CAM-10736 Clicking an inbox notification should re-scroll + highlight…" at bounding box center [460, 332] width 195 height 533
click at [608, 200] on div "You're out of credits Upgrade to Pro" at bounding box center [585, 311] width 229 height 343
click at [833, 195] on div "Active 1 Growth New initiative update by [PERSON_NAME] 6mo Closed 19 CAM-10736 …" at bounding box center [652, 339] width 1005 height 565
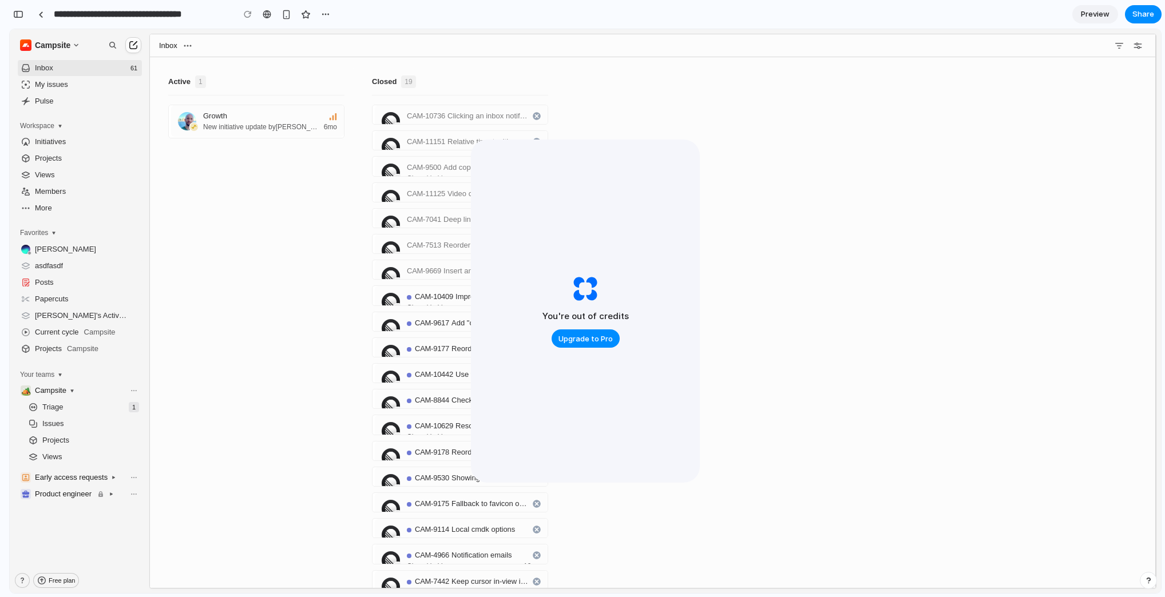
drag, startPoint x: 838, startPoint y: 154, endPoint x: 818, endPoint y: 146, distance: 21.9
click at [836, 150] on div "Active 1 Growth New initiative update by [PERSON_NAME] 6mo Closed 19 CAM-10736 …" at bounding box center [652, 339] width 1005 height 565
click at [748, 163] on div "Active 1 Growth New initiative update by [PERSON_NAME] 6mo Closed 19 CAM-10736 …" at bounding box center [652, 339] width 1005 height 565
drag, startPoint x: 300, startPoint y: 116, endPoint x: 464, endPoint y: 113, distance: 163.7
click at [493, 110] on div "Active 1 Growth New initiative update by [PERSON_NAME] 6mo Closed 19 CAM-10736 …" at bounding box center [652, 339] width 1005 height 565
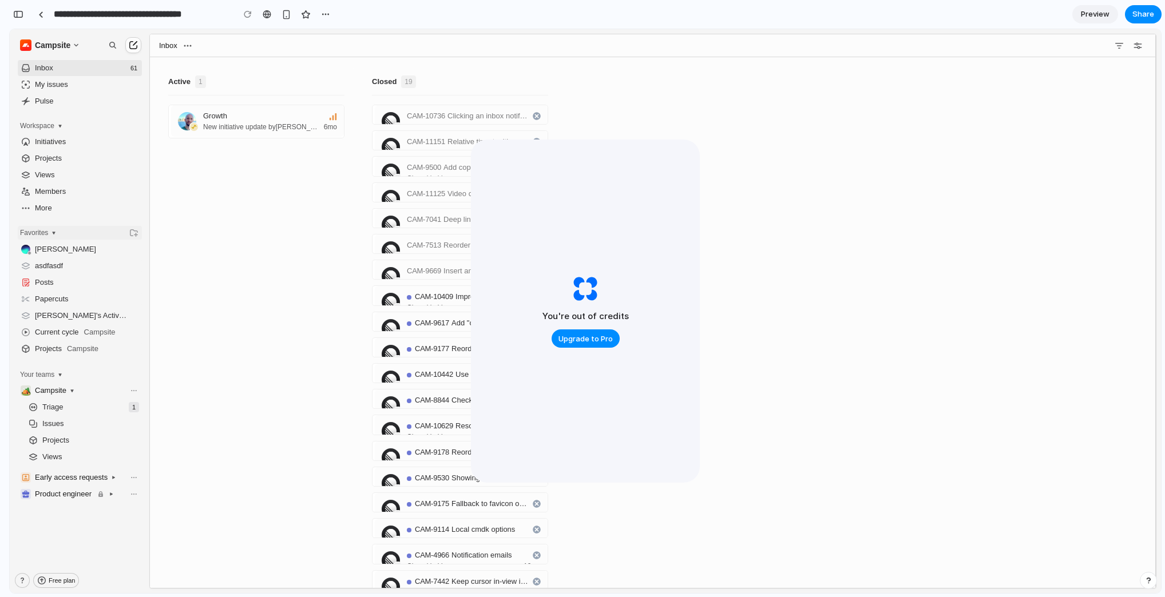
click at [47, 229] on span "Favorites" at bounding box center [34, 233] width 28 height 8
click at [46, 229] on span "Favorites" at bounding box center [34, 233] width 28 height 8
click at [54, 126] on span "Workspace" at bounding box center [37, 126] width 34 height 8
drag, startPoint x: 259, startPoint y: 245, endPoint x: 259, endPoint y: 200, distance: 44.6
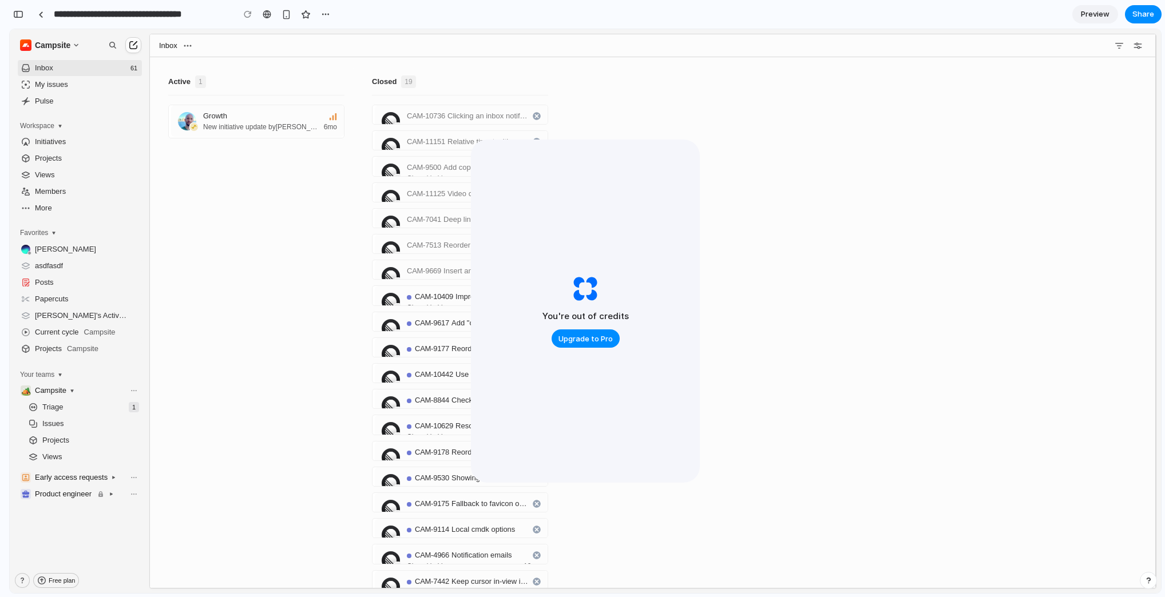
click at [260, 239] on div "Active 1 Growth New initiative update by [PERSON_NAME] 6mo Closed 19 CAM-10736 …" at bounding box center [652, 339] width 1005 height 565
click at [267, 121] on div "Growth New initiative update by [PERSON_NAME] 6mo" at bounding box center [256, 122] width 176 height 34
click at [323, 250] on div "Active 1 Growth New initiative update by [PERSON_NAME] 6mo Closed 19 CAM-10736 …" at bounding box center [652, 339] width 1005 height 565
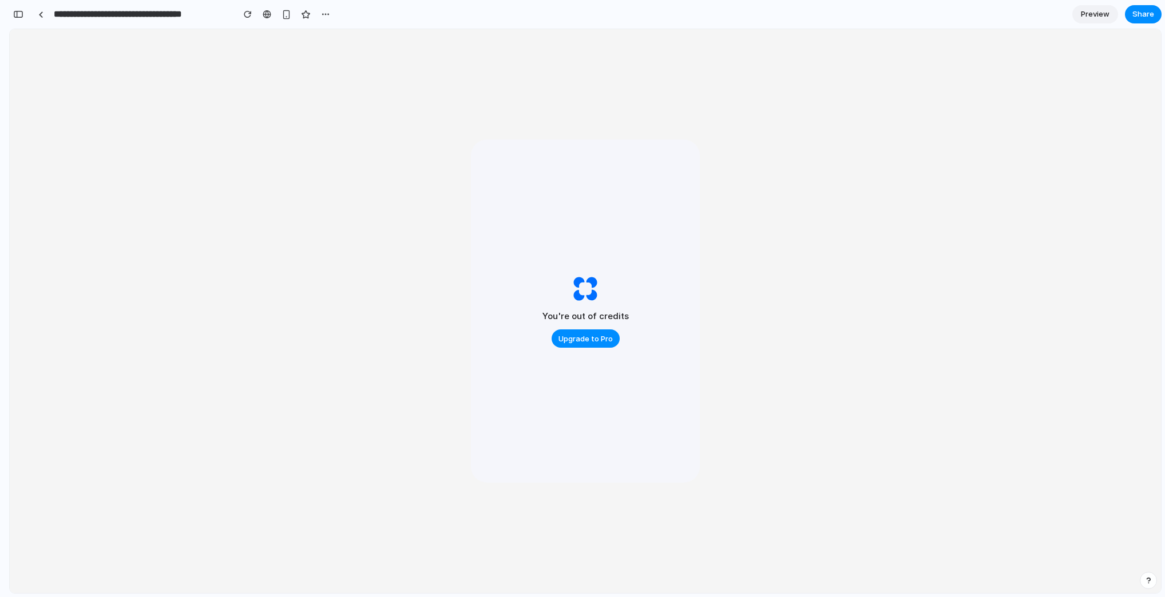
scroll to position [0, 0]
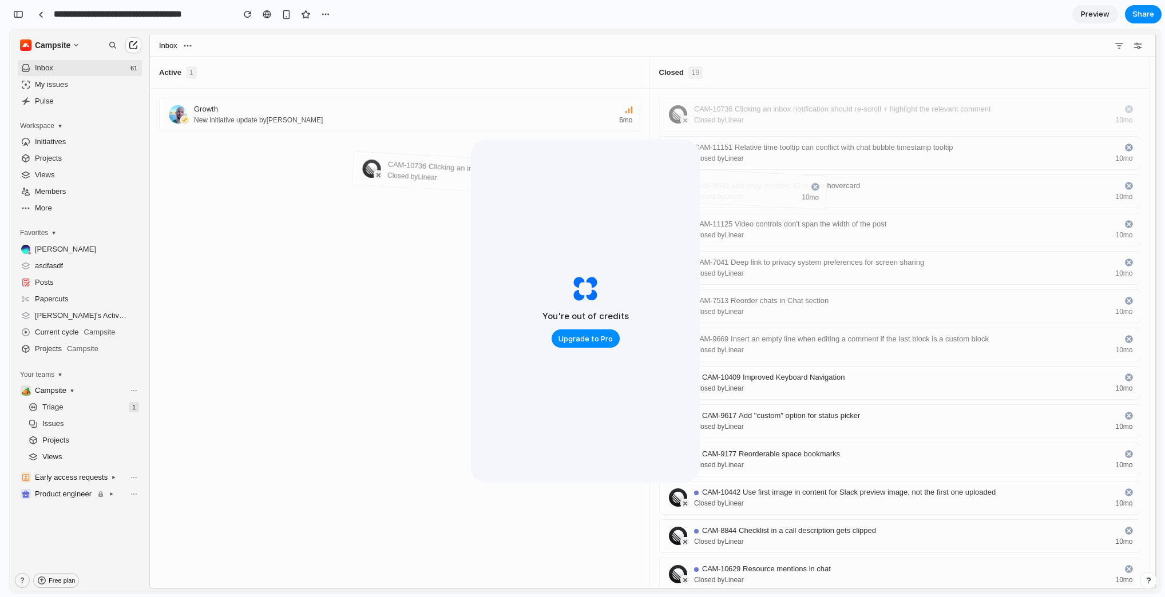
drag, startPoint x: 689, startPoint y: 101, endPoint x: 354, endPoint y: 171, distance: 342.6
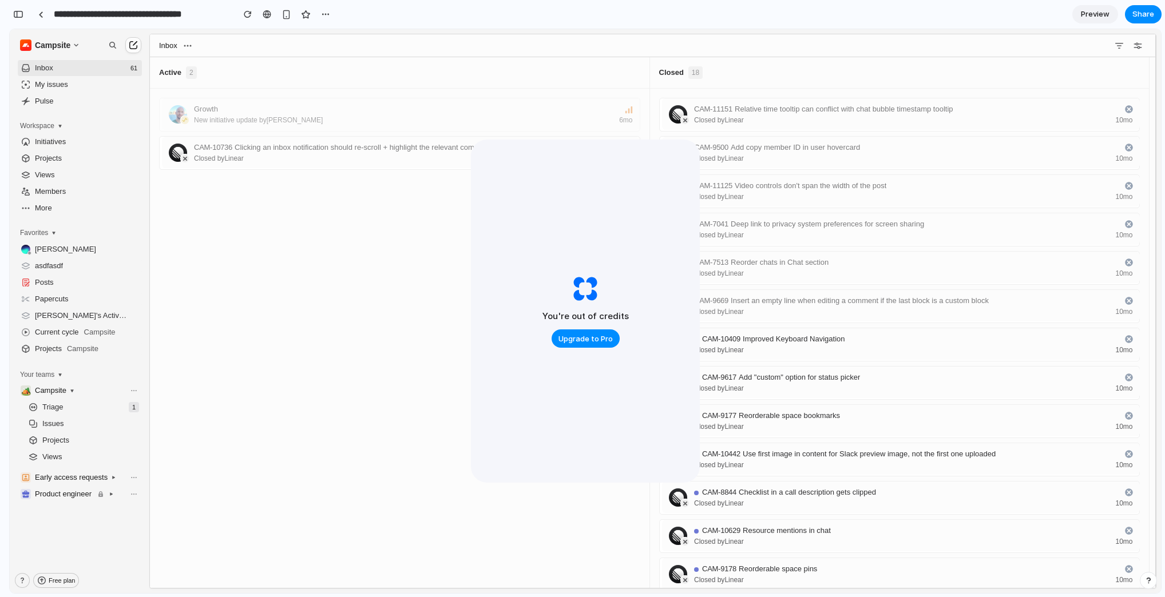
drag, startPoint x: 396, startPoint y: 124, endPoint x: 876, endPoint y: 160, distance: 481.4
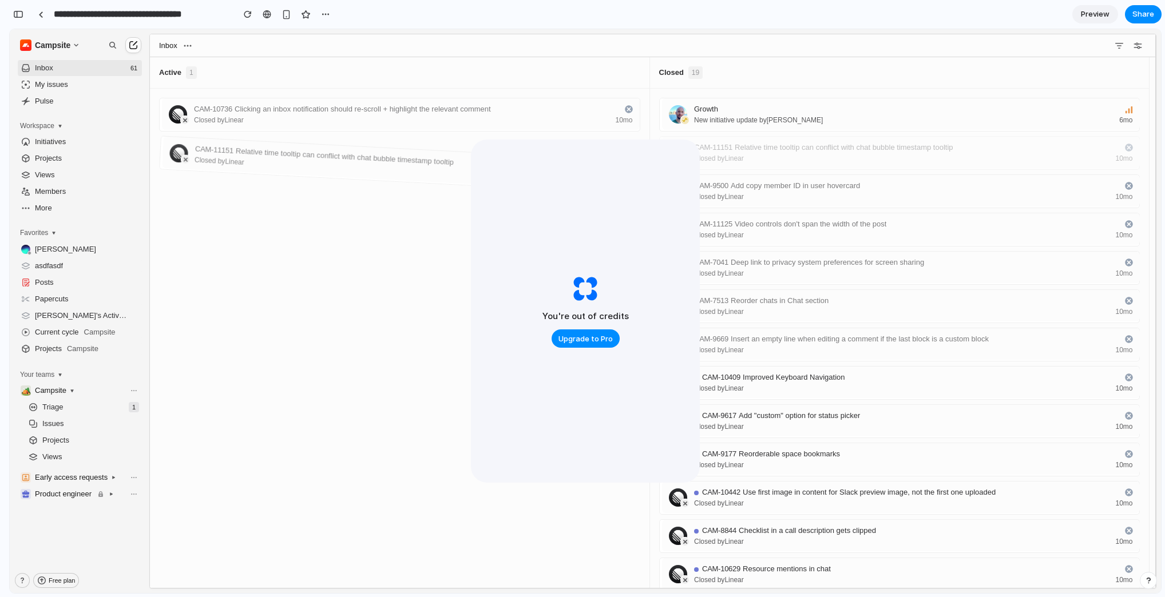
drag, startPoint x: 741, startPoint y: 140, endPoint x: 426, endPoint y: 158, distance: 315.2
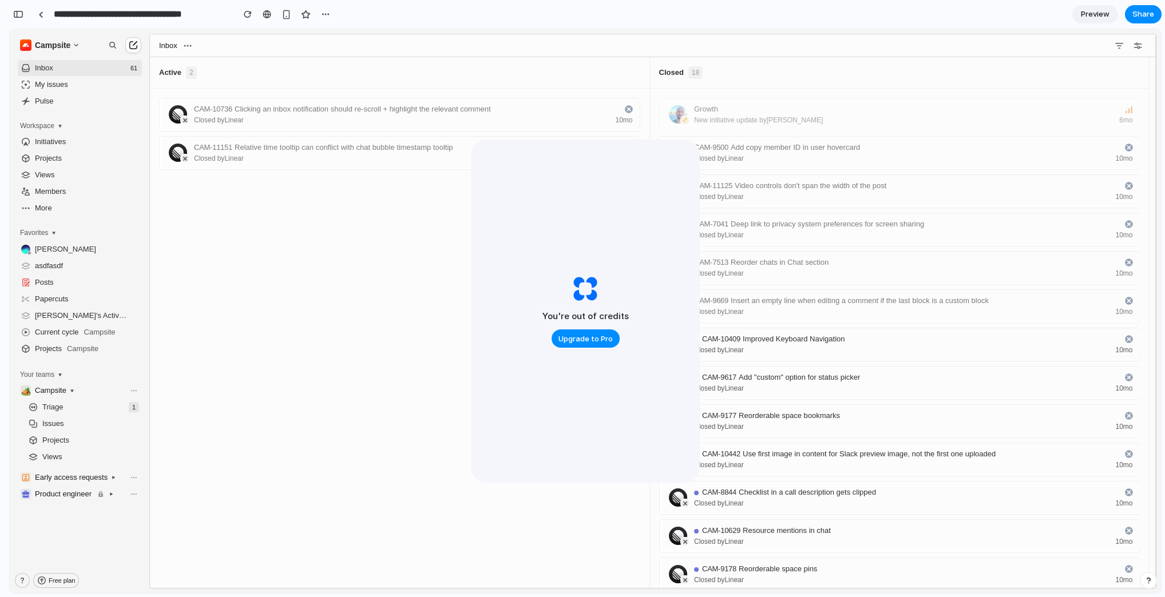
drag, startPoint x: 743, startPoint y: 116, endPoint x: 308, endPoint y: 360, distance: 499.0
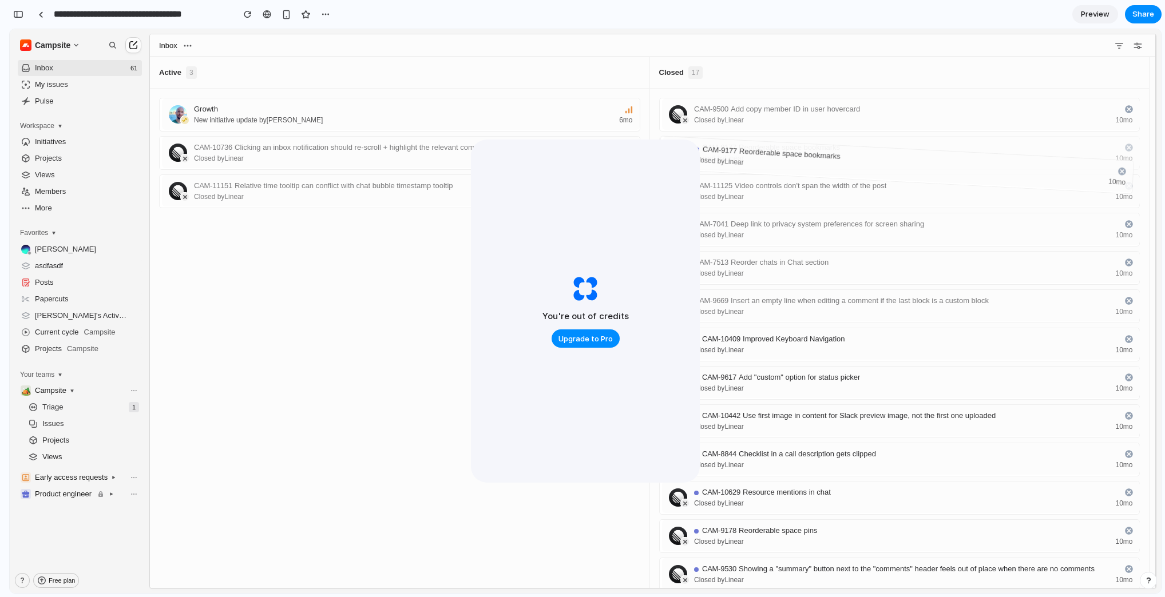
drag, startPoint x: 932, startPoint y: 371, endPoint x: 919, endPoint y: 152, distance: 220.1
click at [919, 152] on div "Active 3 Growth New initiative update by [PERSON_NAME] 6mo CAM-10736 Clicking a…" at bounding box center [652, 322] width 1005 height 531
